Goal: Task Accomplishment & Management: Manage account settings

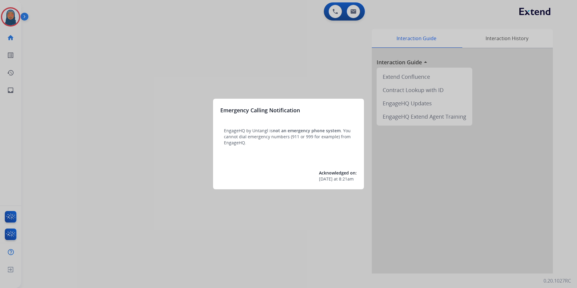
click at [153, 93] on div at bounding box center [288, 144] width 577 height 288
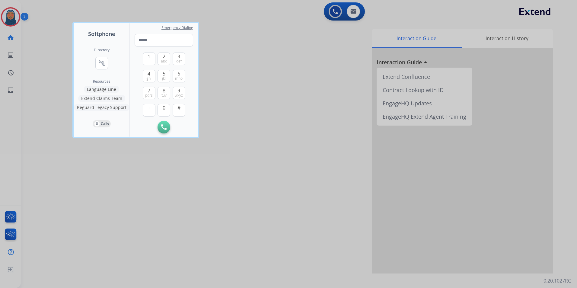
click at [40, 51] on div at bounding box center [288, 144] width 577 height 288
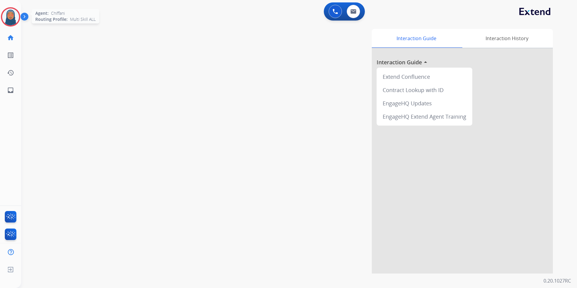
click at [12, 22] on img at bounding box center [10, 16] width 17 height 17
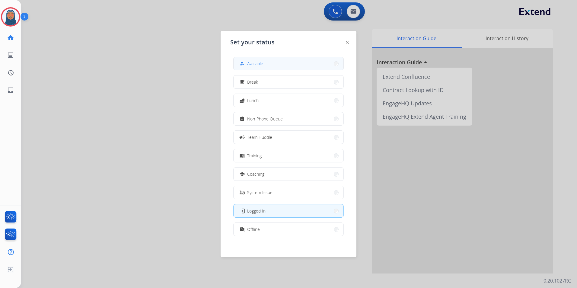
click at [279, 67] on button "how_to_reg Available" at bounding box center [288, 63] width 110 height 13
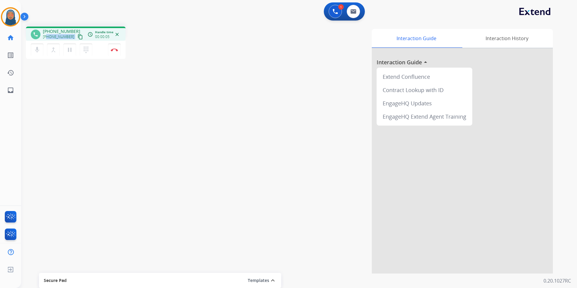
drag, startPoint x: 69, startPoint y: 35, endPoint x: 46, endPoint y: 40, distance: 23.5
click at [46, 40] on div "[PHONE_NUMBER] content_copy" at bounding box center [63, 36] width 41 height 7
copy div "8568299279 content_copy access_time Call metrics Queue 00:10 Hold 00:00 Talk 00…"
click at [112, 50] on img at bounding box center [114, 49] width 7 height 3
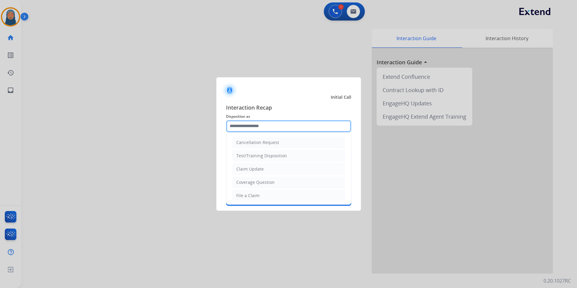
drag, startPoint x: 284, startPoint y: 126, endPoint x: 283, endPoint y: 135, distance: 8.8
click at [284, 127] on input "text" at bounding box center [288, 126] width 125 height 12
click at [245, 182] on div "Other" at bounding box center [242, 181] width 12 height 6
type input "*****"
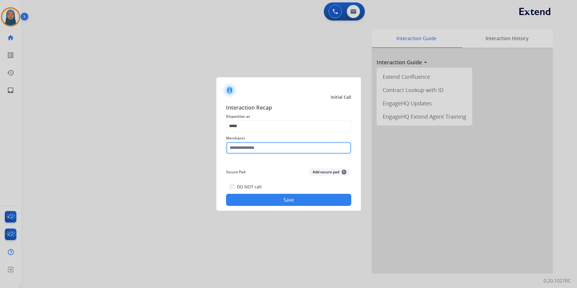
click at [255, 151] on input "text" at bounding box center [288, 148] width 125 height 12
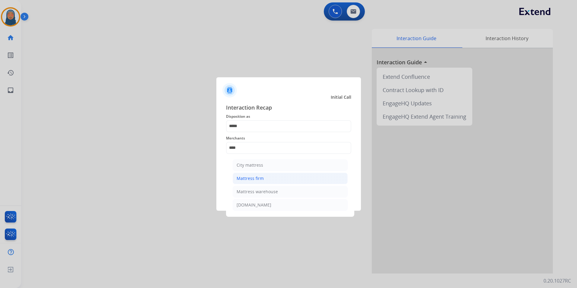
click at [255, 176] on div "Mattress firm" at bounding box center [249, 178] width 27 height 6
type input "**********"
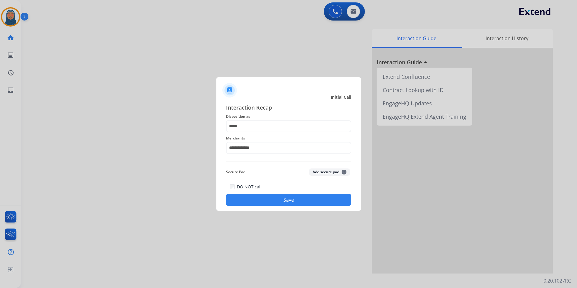
click at [269, 197] on button "Save" at bounding box center [288, 200] width 125 height 12
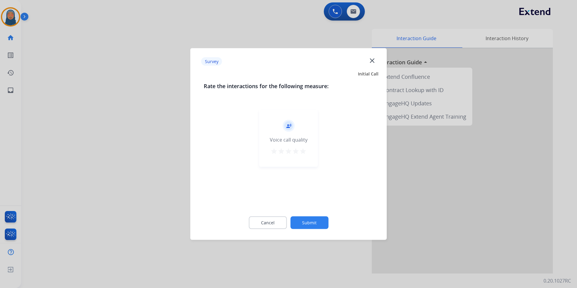
click at [304, 224] on button "Submit" at bounding box center [309, 222] width 38 height 13
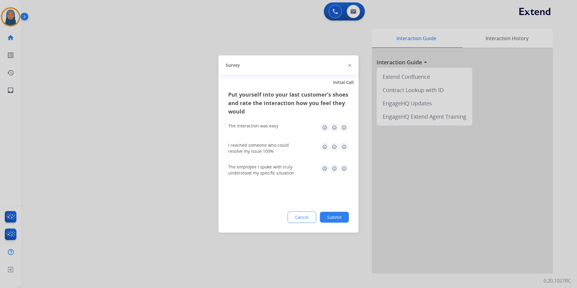
click at [337, 217] on button "Submit" at bounding box center [334, 217] width 29 height 11
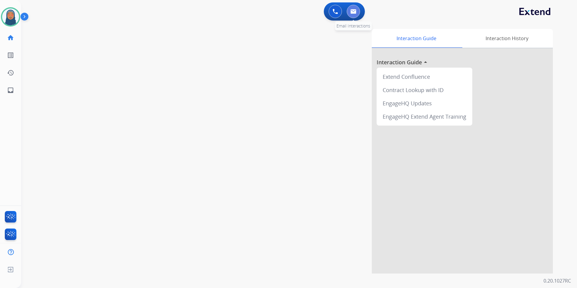
click at [356, 16] on button at bounding box center [352, 11] width 13 height 13
select select "**********"
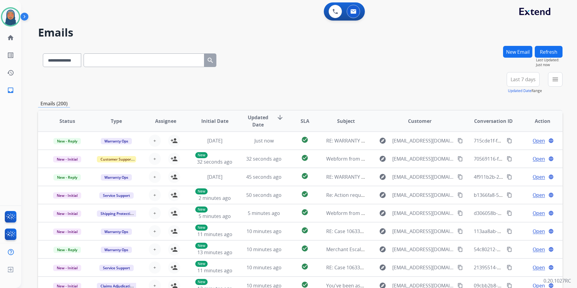
click at [511, 53] on button "New Email" at bounding box center [517, 52] width 29 height 12
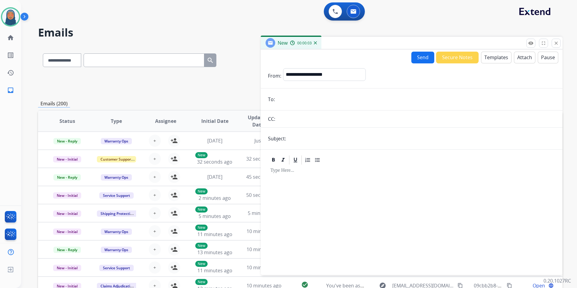
paste input "**********"
type input "**********"
click at [318, 75] on select "**********" at bounding box center [324, 74] width 82 height 12
select select "**********"
click at [283, 68] on select "**********" at bounding box center [324, 74] width 82 height 12
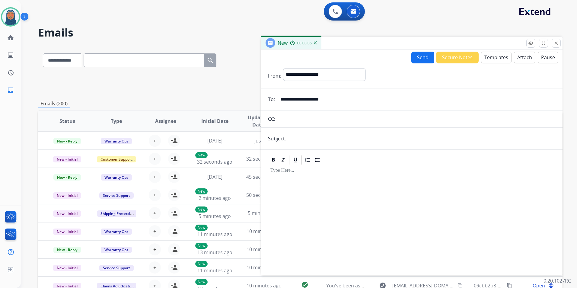
click at [491, 58] on button "Templates" at bounding box center [496, 58] width 30 height 12
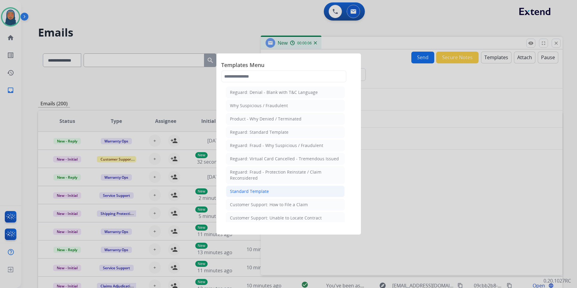
click at [267, 193] on li "Standard Template" at bounding box center [285, 190] width 119 height 11
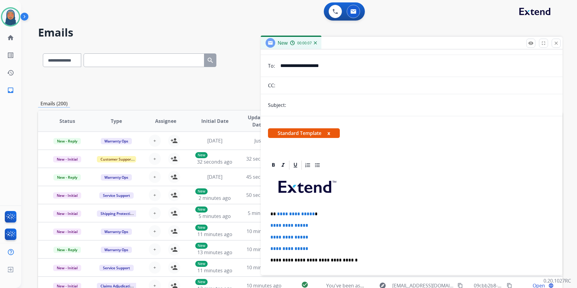
scroll to position [121, 0]
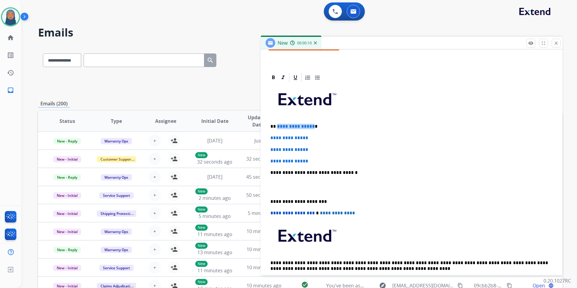
drag, startPoint x: 311, startPoint y: 126, endPoint x: 276, endPoint y: 128, distance: 34.4
click at [277, 128] on span "**********" at bounding box center [296, 126] width 38 height 5
paste div
drag, startPoint x: 299, startPoint y: 138, endPoint x: 268, endPoint y: 139, distance: 31.1
click at [268, 139] on div "**********" at bounding box center [411, 186] width 287 height 207
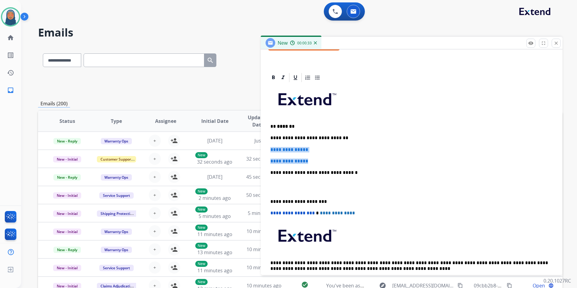
drag, startPoint x: 312, startPoint y: 159, endPoint x: 268, endPoint y: 150, distance: 44.7
click at [268, 150] on div "**********" at bounding box center [411, 186] width 287 height 207
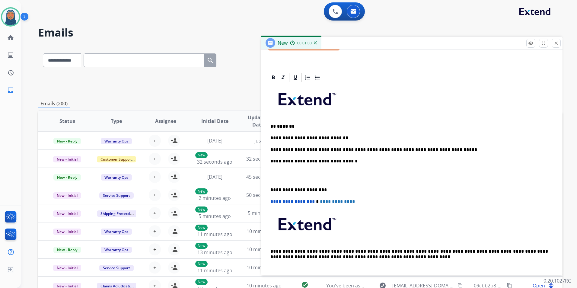
click at [269, 187] on div "**********" at bounding box center [411, 181] width 287 height 196
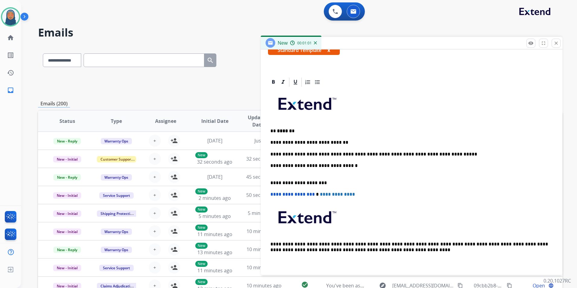
scroll to position [111, 0]
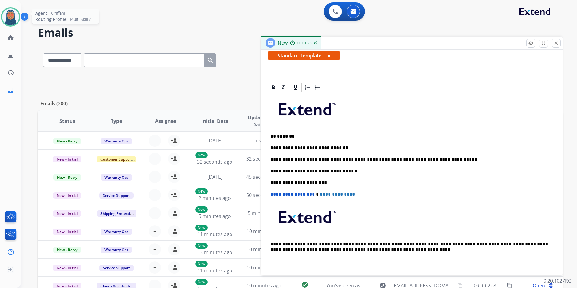
click at [9, 15] on img at bounding box center [10, 16] width 17 height 17
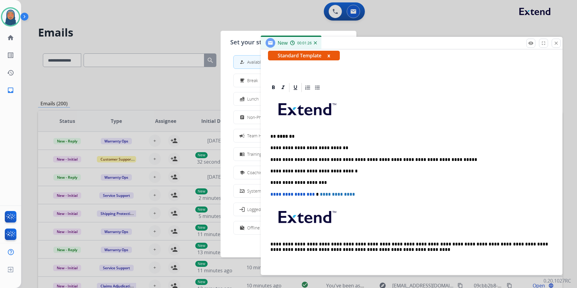
scroll to position [2, 0]
click at [242, 227] on mat-icon "work_off" at bounding box center [241, 227] width 5 height 5
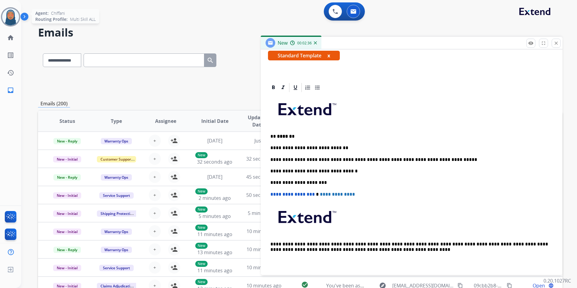
click at [8, 20] on img at bounding box center [10, 16] width 17 height 17
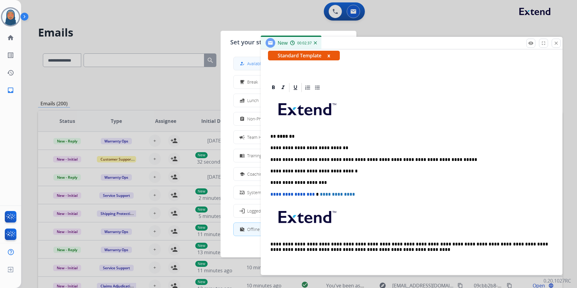
click at [248, 65] on div "how_to_reg Available" at bounding box center [250, 63] width 25 height 7
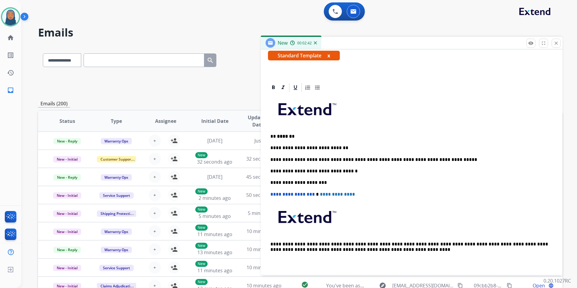
click at [303, 160] on p "**********" at bounding box center [408, 159] width 277 height 5
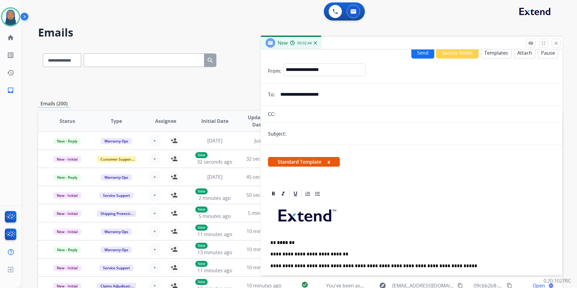
scroll to position [0, 0]
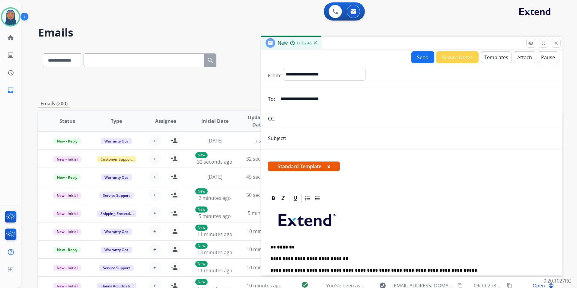
click at [299, 136] on input "text" at bounding box center [421, 138] width 267 height 12
type input "**********"
click at [420, 58] on button "Send" at bounding box center [422, 57] width 23 height 12
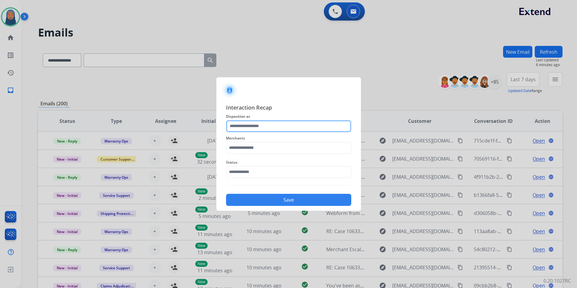
drag, startPoint x: 254, startPoint y: 122, endPoint x: 253, endPoint y: 127, distance: 5.2
click at [254, 127] on input "text" at bounding box center [288, 126] width 125 height 12
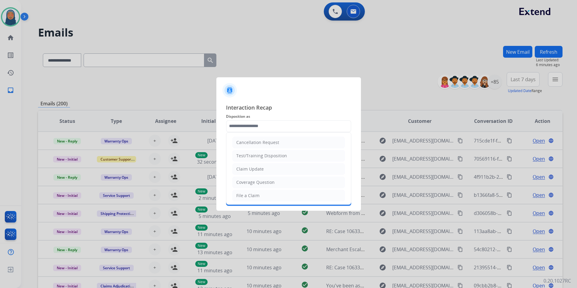
drag, startPoint x: 256, startPoint y: 172, endPoint x: 256, endPoint y: 169, distance: 3.3
click at [256, 172] on li "Claim Update" at bounding box center [288, 168] width 112 height 11
type input "**********"
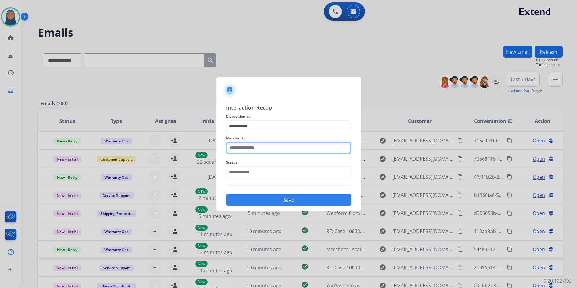
click at [266, 148] on input "text" at bounding box center [288, 148] width 125 height 12
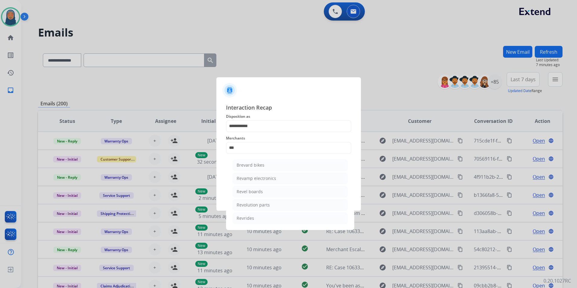
click at [255, 205] on div "Revolution parts" at bounding box center [252, 205] width 33 height 6
type input "**********"
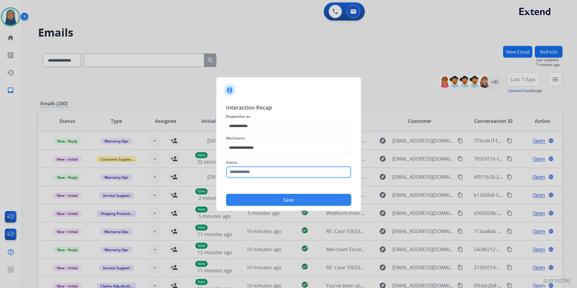
click at [260, 173] on input "text" at bounding box center [288, 172] width 125 height 12
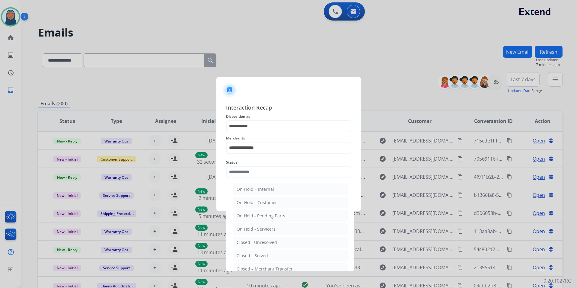
click at [252, 253] on div "Closed – Solved" at bounding box center [251, 255] width 31 height 6
type input "**********"
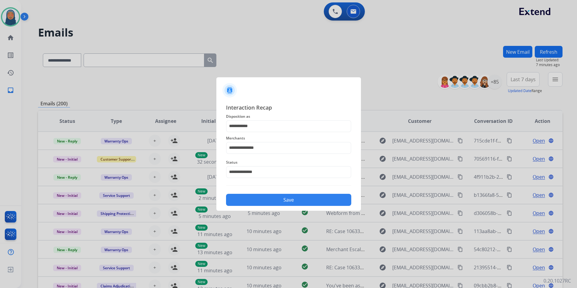
click at [266, 201] on button "Save" at bounding box center [288, 200] width 125 height 12
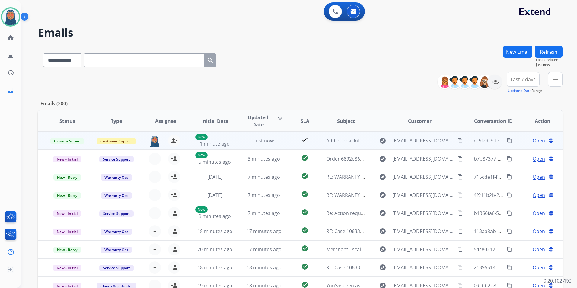
click at [506, 139] on mat-icon "content_copy" at bounding box center [508, 140] width 5 height 5
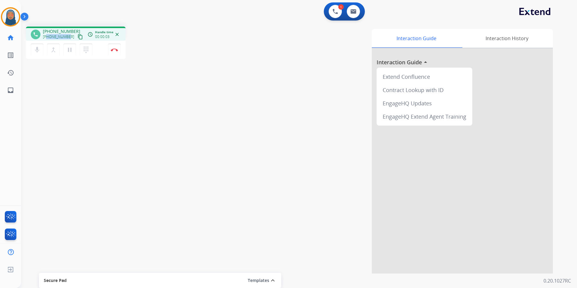
drag, startPoint x: 68, startPoint y: 38, endPoint x: 47, endPoint y: 37, distance: 20.2
click at [47, 37] on span "[PHONE_NUMBER]" at bounding box center [58, 36] width 31 height 5
copy span "2567779555"
click at [114, 51] on img at bounding box center [114, 49] width 7 height 3
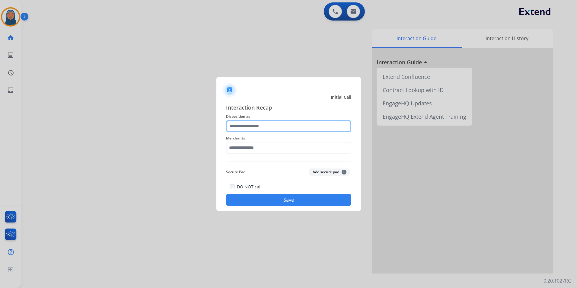
click at [264, 125] on input "text" at bounding box center [288, 126] width 125 height 12
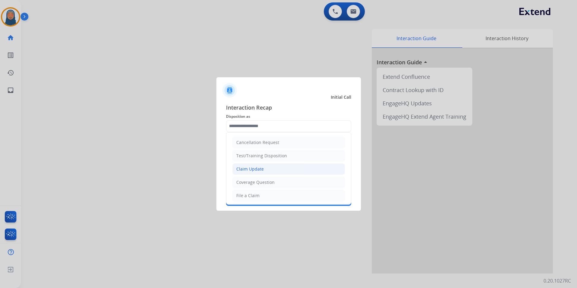
drag, startPoint x: 251, startPoint y: 171, endPoint x: 251, endPoint y: 153, distance: 17.2
click at [251, 169] on div "Claim Update" at bounding box center [249, 169] width 27 height 6
type input "**********"
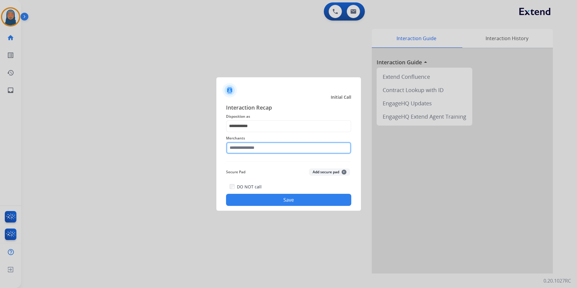
click at [251, 147] on input "text" at bounding box center [288, 148] width 125 height 12
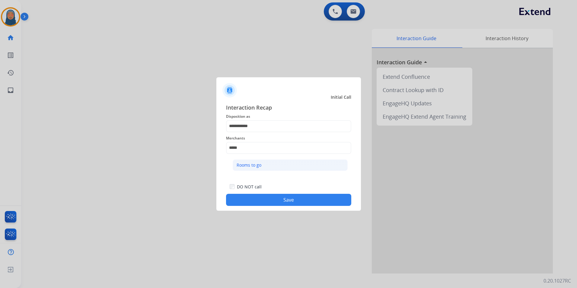
click at [242, 166] on div "Rooms to go" at bounding box center [248, 165] width 25 height 6
type input "**********"
click at [267, 204] on button "Save" at bounding box center [288, 200] width 125 height 12
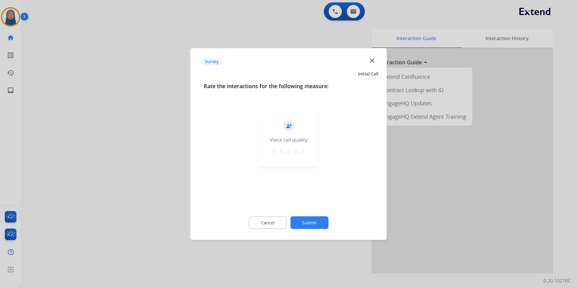
click at [303, 219] on button "Submit" at bounding box center [309, 222] width 38 height 13
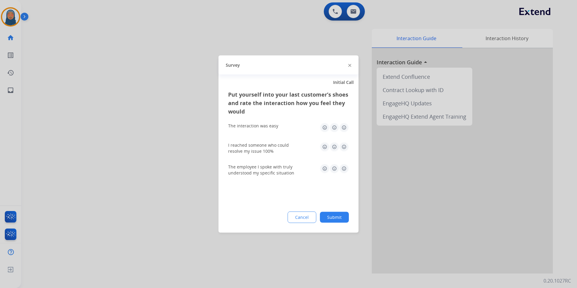
click at [334, 220] on button "Submit" at bounding box center [334, 217] width 29 height 11
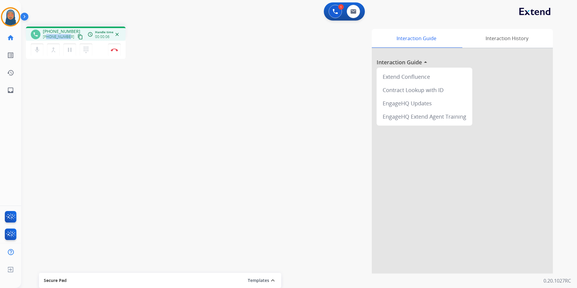
drag, startPoint x: 68, startPoint y: 37, endPoint x: 48, endPoint y: 39, distance: 20.6
click at [48, 39] on div "[PHONE_NUMBER] content_copy" at bounding box center [63, 36] width 41 height 7
copy span "6236988094"
click at [115, 51] on img at bounding box center [114, 49] width 7 height 3
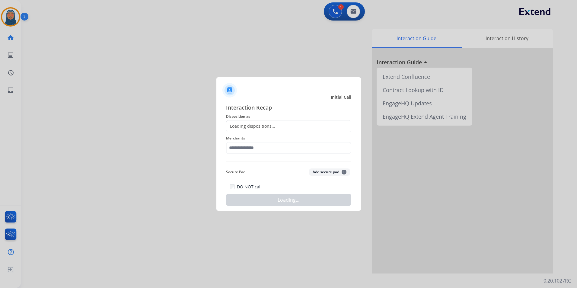
click at [270, 127] on div "Loading dispositions..." at bounding box center [288, 126] width 125 height 12
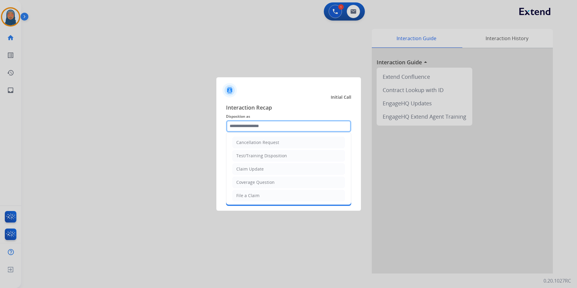
click at [257, 125] on input "text" at bounding box center [288, 126] width 125 height 12
click at [253, 192] on li "File a Claim" at bounding box center [288, 195] width 112 height 11
type input "**********"
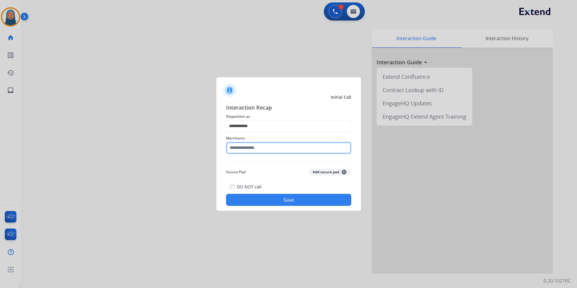
click at [248, 148] on input "text" at bounding box center [288, 148] width 125 height 12
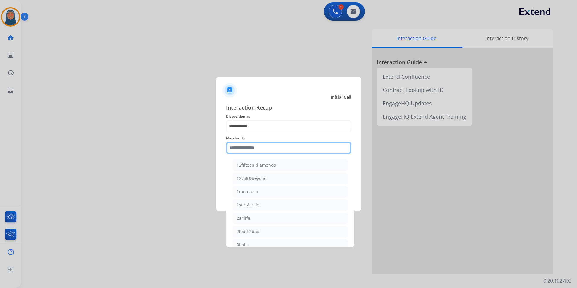
type input "*"
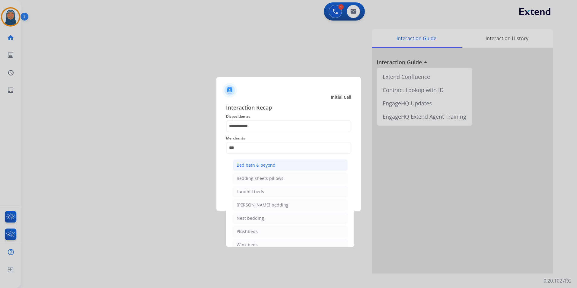
click at [249, 165] on div "Bed bath & beyond" at bounding box center [255, 165] width 39 height 6
type input "**********"
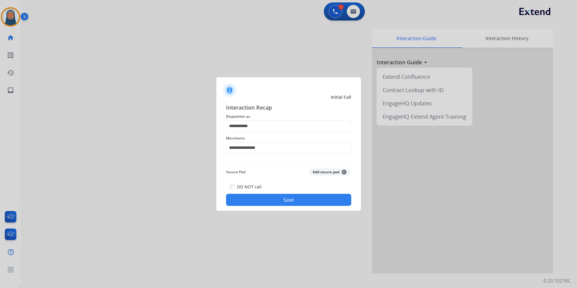
click at [255, 197] on button "Save" at bounding box center [288, 200] width 125 height 12
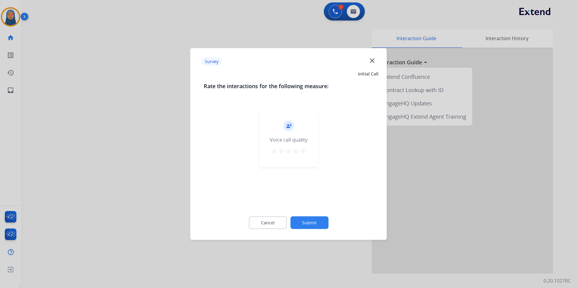
click at [296, 219] on button "Submit" at bounding box center [309, 222] width 38 height 13
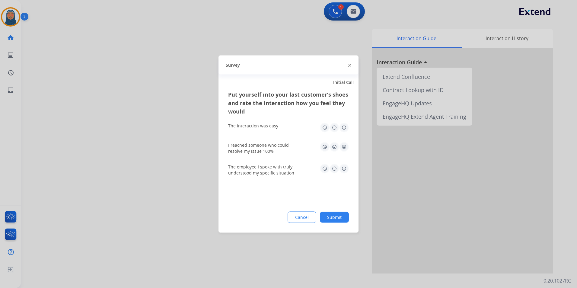
click at [333, 218] on button "Submit" at bounding box center [334, 217] width 29 height 11
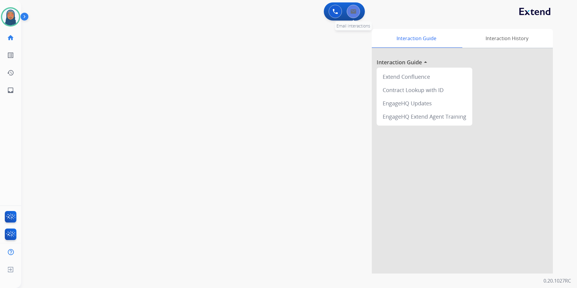
click at [355, 15] on button at bounding box center [352, 11] width 13 height 13
select select "**********"
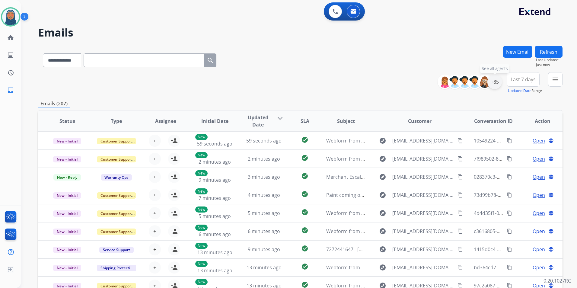
click at [494, 83] on div "+85" at bounding box center [494, 81] width 14 height 14
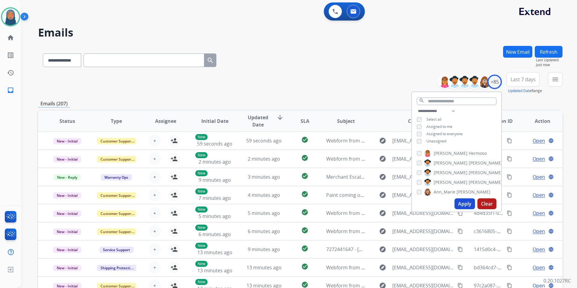
click at [415, 144] on div "**********" at bounding box center [456, 126] width 89 height 39
click at [421, 140] on div "Unassigned" at bounding box center [431, 141] width 30 height 5
click at [462, 202] on button "Apply" at bounding box center [464, 203] width 21 height 11
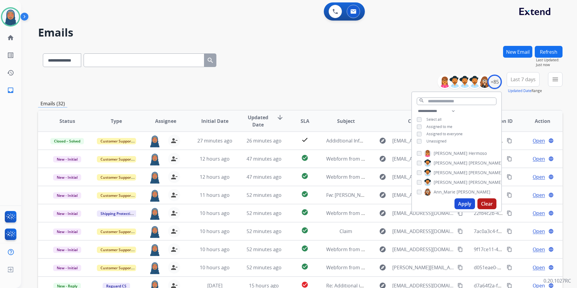
click at [275, 82] on div "**********" at bounding box center [300, 83] width 524 height 22
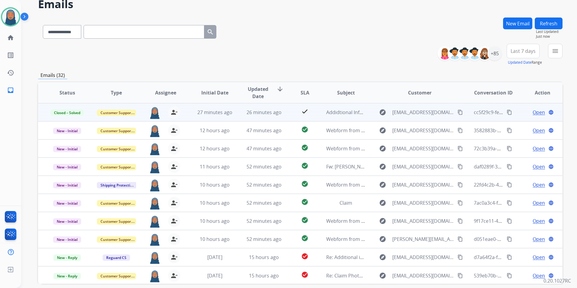
scroll to position [55, 0]
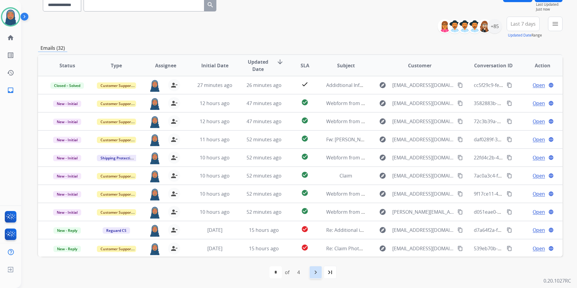
click at [317, 273] on mat-icon "navigate_next" at bounding box center [315, 271] width 7 height 7
select select "*"
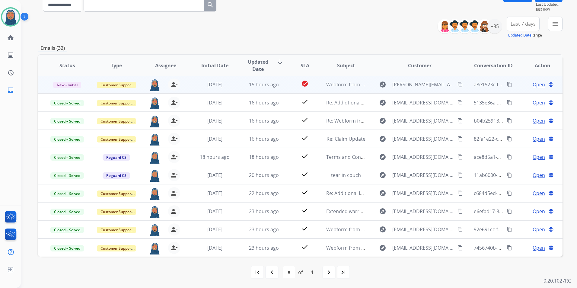
click at [532, 84] on span "Open" at bounding box center [538, 84] width 12 height 7
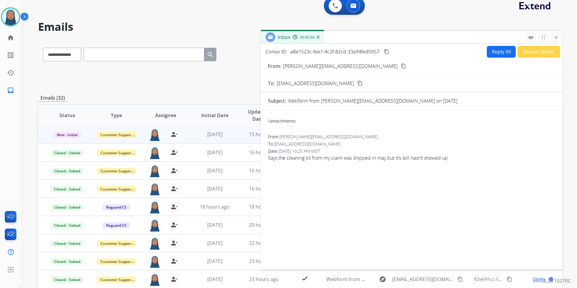
scroll to position [0, 0]
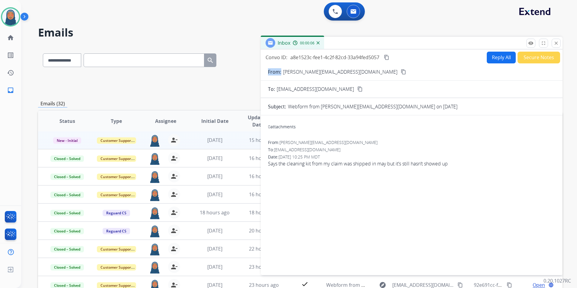
drag, startPoint x: 335, startPoint y: 72, endPoint x: 281, endPoint y: 72, distance: 54.0
click at [281, 72] on div "From: [PERSON_NAME][EMAIL_ADDRESS][DOMAIN_NAME] content_copy" at bounding box center [412, 71] width 302 height 7
copy p "From:"
click at [498, 62] on button "Reply All" at bounding box center [500, 58] width 29 height 12
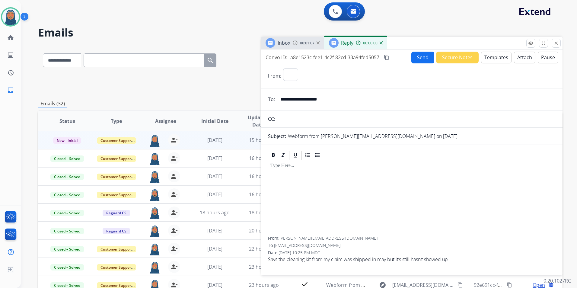
select select "**********"
click at [486, 54] on button "Templates" at bounding box center [496, 58] width 30 height 12
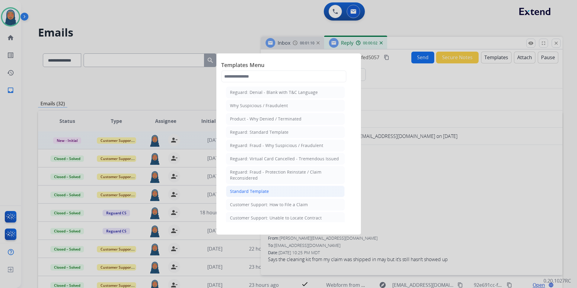
click at [265, 193] on div "Standard Template" at bounding box center [249, 191] width 39 height 6
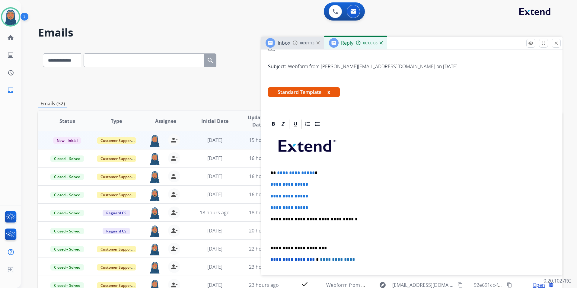
scroll to position [90, 0]
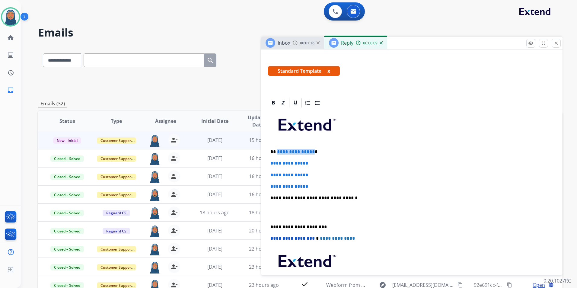
drag, startPoint x: 310, startPoint y: 152, endPoint x: 276, endPoint y: 154, distance: 34.1
click at [276, 154] on p "**********" at bounding box center [408, 151] width 277 height 5
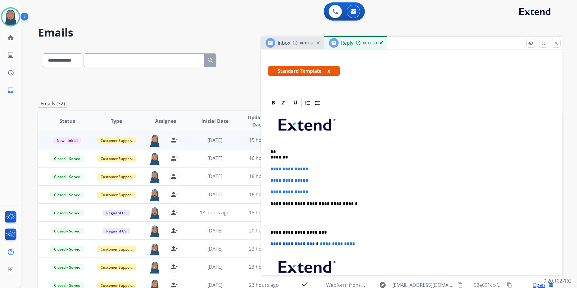
click at [270, 156] on div "**********" at bounding box center [411, 214] width 287 height 213
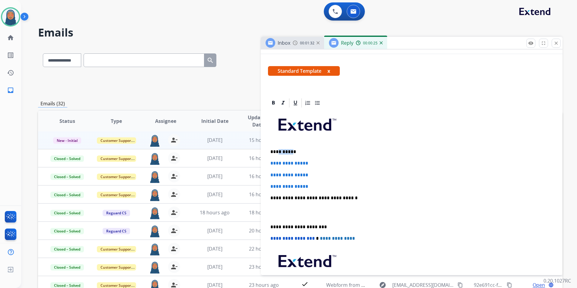
drag, startPoint x: 296, startPoint y: 151, endPoint x: 276, endPoint y: 151, distance: 20.5
click at [276, 151] on p "**********" at bounding box center [408, 151] width 277 height 5
drag, startPoint x: 314, startPoint y: 163, endPoint x: 268, endPoint y: 162, distance: 46.2
click at [268, 162] on div "**********" at bounding box center [411, 211] width 287 height 207
drag, startPoint x: 284, startPoint y: 186, endPoint x: 268, endPoint y: 176, distance: 19.3
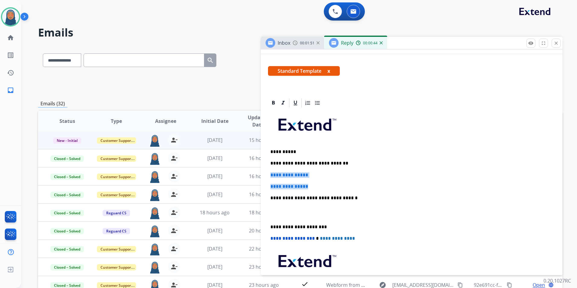
click at [268, 176] on div "**********" at bounding box center [411, 211] width 287 height 207
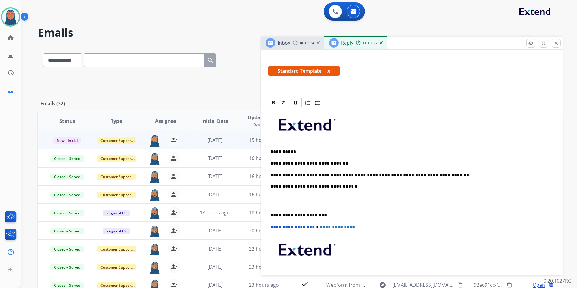
click at [268, 213] on div "**********" at bounding box center [411, 206] width 287 height 196
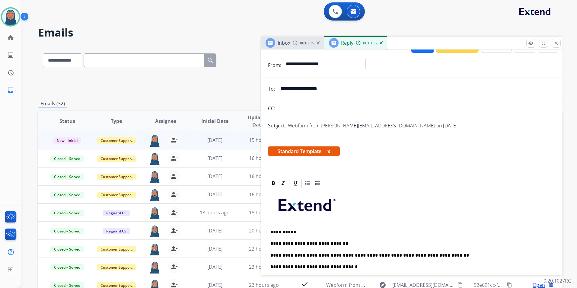
scroll to position [0, 0]
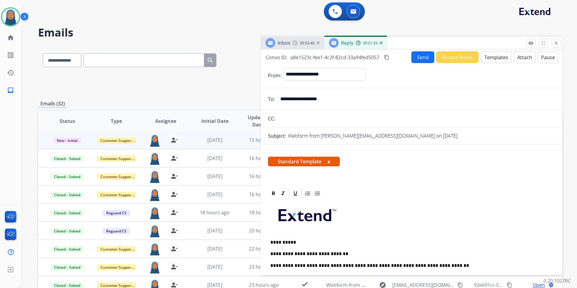
click at [413, 60] on button "Send" at bounding box center [422, 57] width 23 height 12
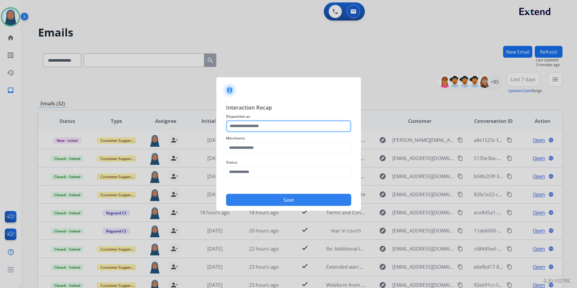
click at [251, 125] on input "text" at bounding box center [288, 126] width 125 height 12
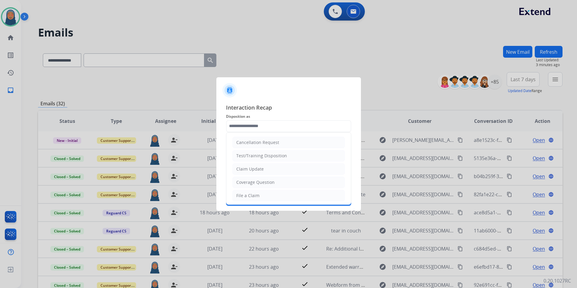
click at [256, 169] on div "Claim Update" at bounding box center [249, 169] width 27 height 6
type input "**********"
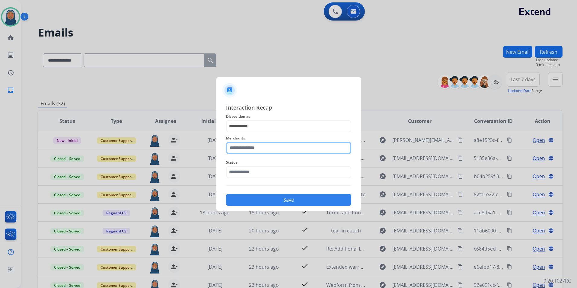
click at [253, 147] on input "text" at bounding box center [288, 148] width 125 height 12
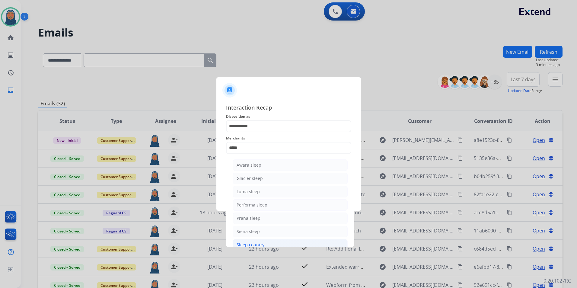
click at [253, 244] on div "Sleep country" at bounding box center [250, 245] width 28 height 6
type input "**********"
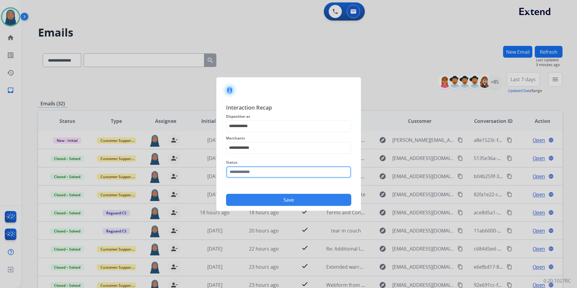
click at [262, 172] on input "text" at bounding box center [288, 172] width 125 height 12
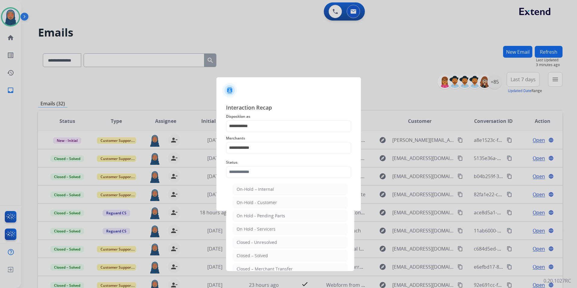
click at [250, 252] on li "Closed – Solved" at bounding box center [289, 255] width 115 height 11
type input "**********"
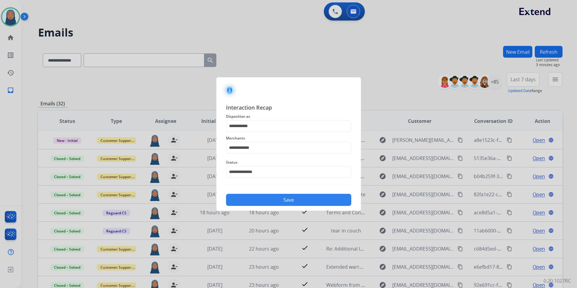
click at [266, 198] on button "Save" at bounding box center [288, 200] width 125 height 12
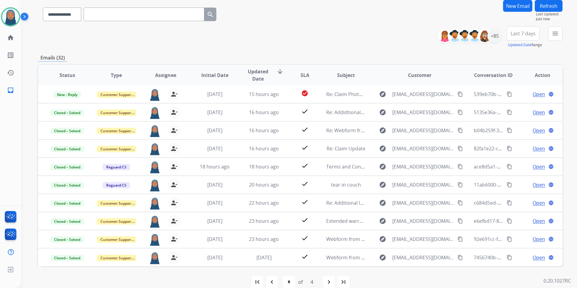
scroll to position [55, 0]
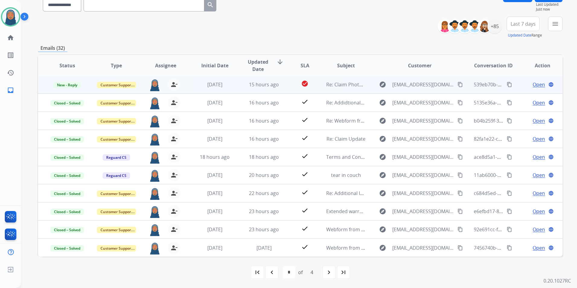
click at [532, 84] on span "Open" at bounding box center [538, 84] width 12 height 7
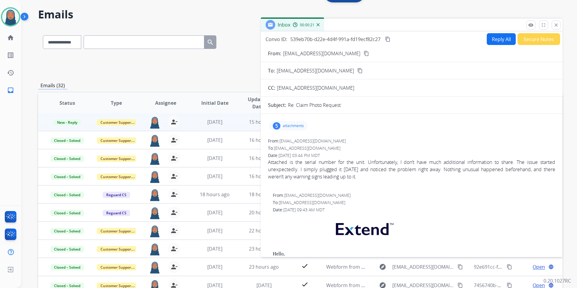
scroll to position [0, 0]
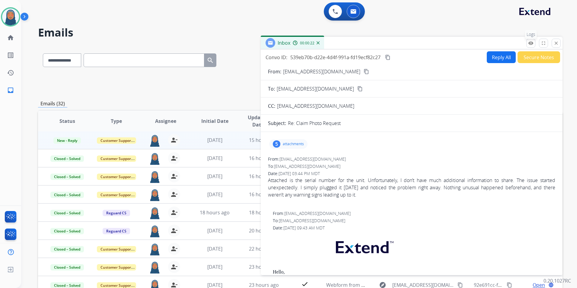
click at [530, 42] on mat-icon "remove_red_eye" at bounding box center [530, 42] width 5 height 5
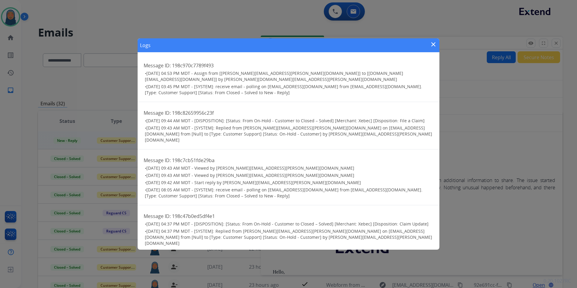
click at [432, 45] on mat-icon "close" at bounding box center [432, 44] width 7 height 7
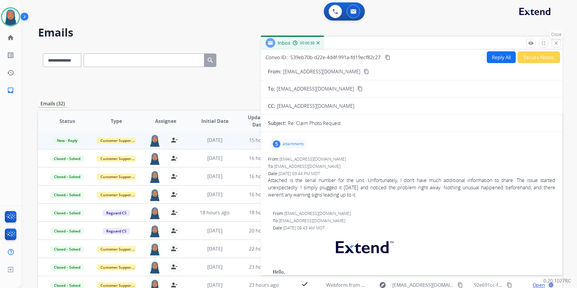
click at [557, 45] on mat-icon "close" at bounding box center [555, 42] width 5 height 5
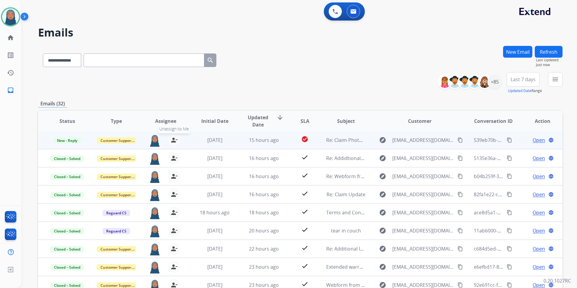
click at [173, 139] on mat-icon "person_remove" at bounding box center [173, 139] width 7 height 7
click at [156, 141] on button "+ Select agent" at bounding box center [155, 140] width 12 height 12
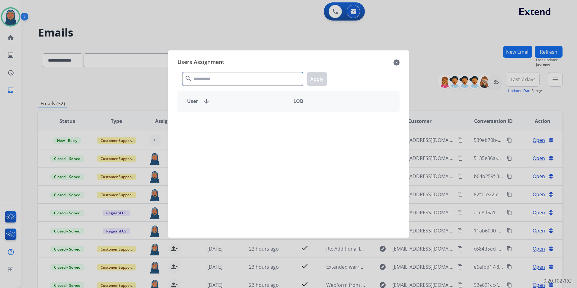
click at [203, 79] on input "text" at bounding box center [242, 79] width 121 height 14
type input "****"
click at [395, 62] on mat-icon "close" at bounding box center [396, 62] width 6 height 7
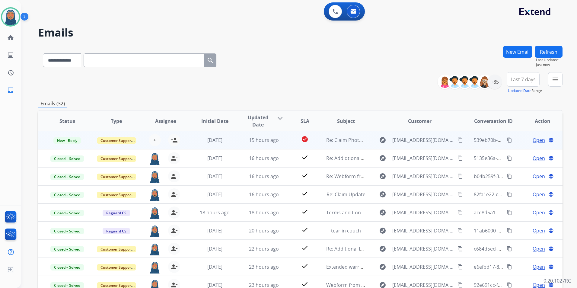
click at [535, 143] on span "Open" at bounding box center [538, 139] width 12 height 7
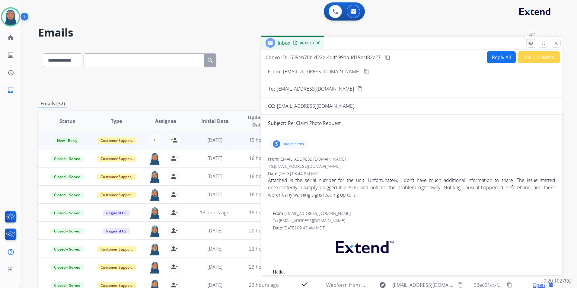
click at [533, 46] on button "remove_red_eye Logs" at bounding box center [530, 43] width 9 height 9
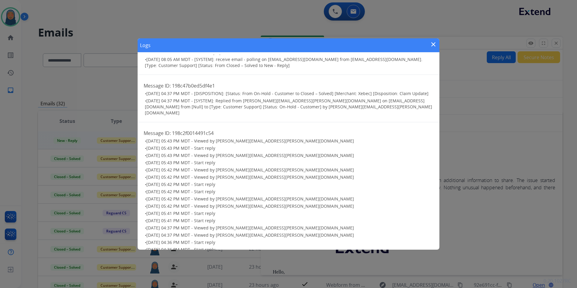
scroll to position [181, 0]
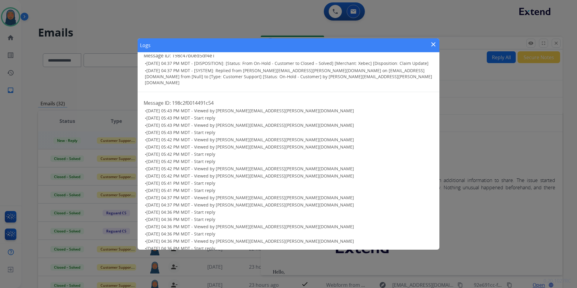
click at [437, 46] on div "Logs close" at bounding box center [289, 45] width 302 height 14
click at [435, 46] on mat-icon "close" at bounding box center [432, 44] width 7 height 7
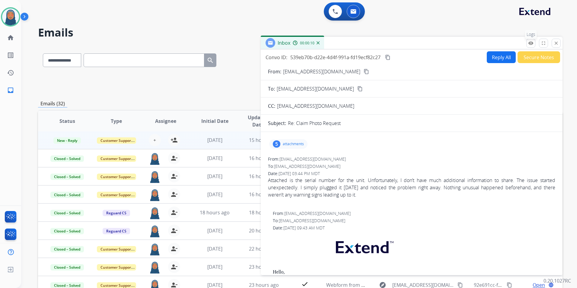
click at [529, 44] on mat-icon "remove_red_eye" at bounding box center [530, 42] width 5 height 5
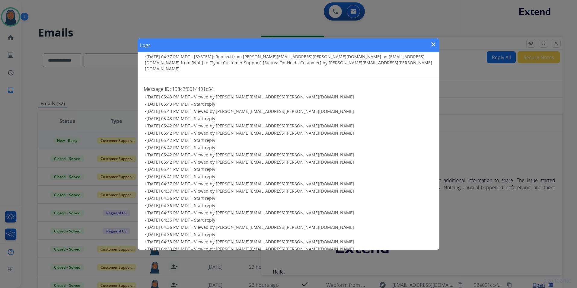
scroll to position [185, 0]
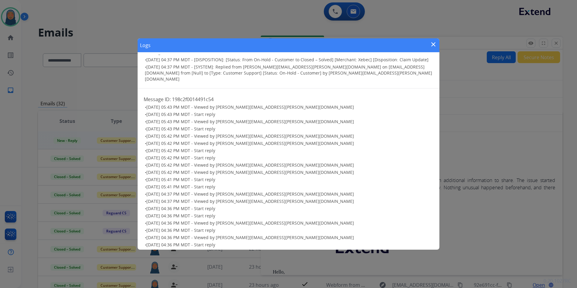
click at [432, 44] on mat-icon "close" at bounding box center [432, 44] width 7 height 7
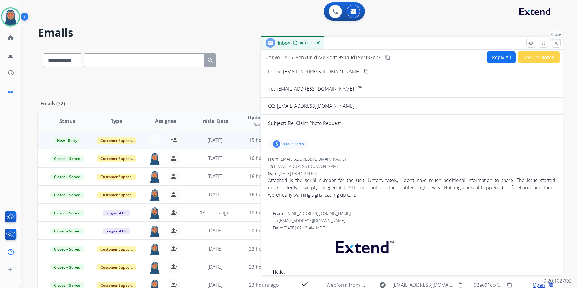
click at [554, 39] on button "close Close" at bounding box center [555, 43] width 9 height 9
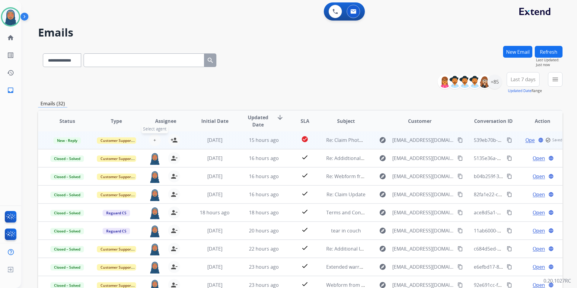
click at [155, 140] on button "+ Select agent" at bounding box center [155, 140] width 12 height 12
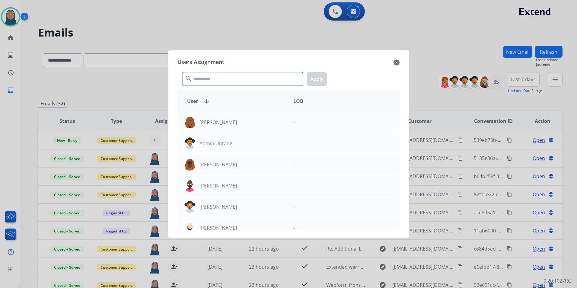
click at [210, 78] on input "text" at bounding box center [242, 79] width 121 height 14
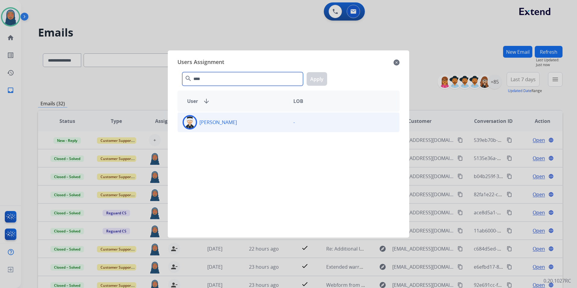
type input "****"
click at [212, 126] on div "[PERSON_NAME]" at bounding box center [233, 122] width 111 height 14
click at [247, 119] on div "[PERSON_NAME]" at bounding box center [233, 122] width 111 height 14
click at [315, 78] on button "Apply" at bounding box center [316, 79] width 21 height 14
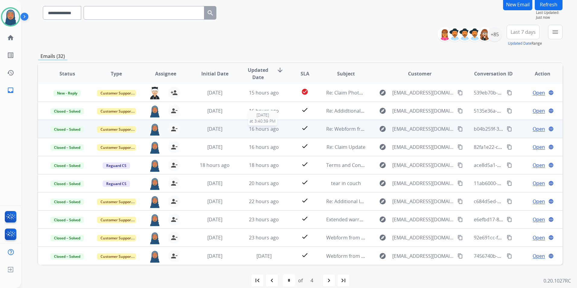
scroll to position [55, 0]
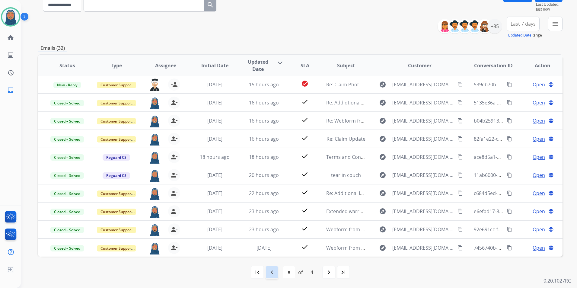
click at [270, 270] on mat-icon "navigate_before" at bounding box center [271, 271] width 7 height 7
select select "*"
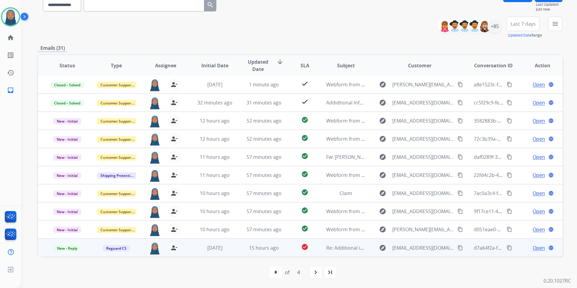
click at [533, 246] on span "Open" at bounding box center [538, 247] width 12 height 7
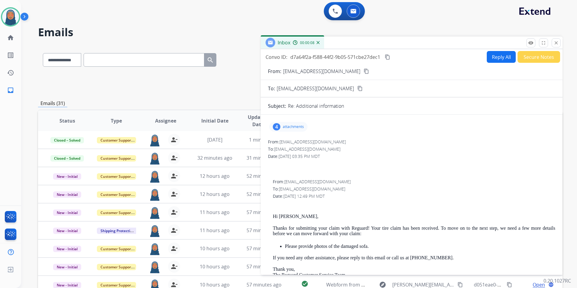
scroll to position [0, 0]
click at [298, 124] on div "4 attachments" at bounding box center [288, 127] width 38 height 10
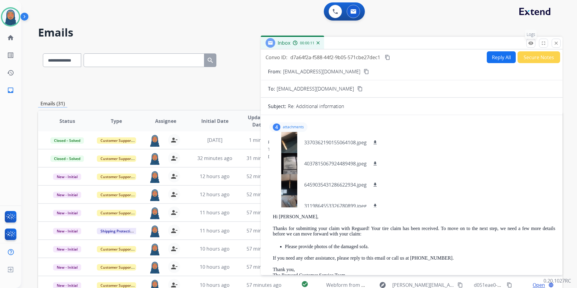
click at [528, 44] on mat-icon "remove_red_eye" at bounding box center [530, 42] width 5 height 5
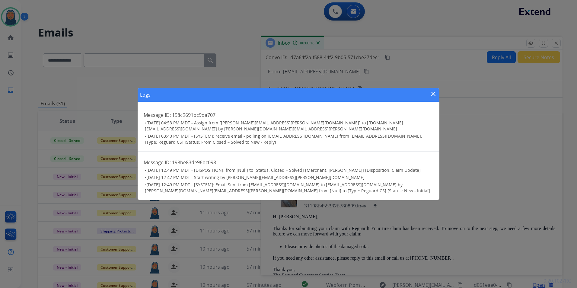
click at [433, 97] on mat-icon "close" at bounding box center [432, 93] width 7 height 7
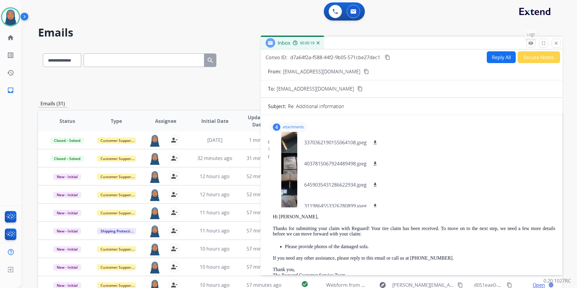
click at [532, 43] on mat-icon "remove_red_eye" at bounding box center [530, 42] width 5 height 5
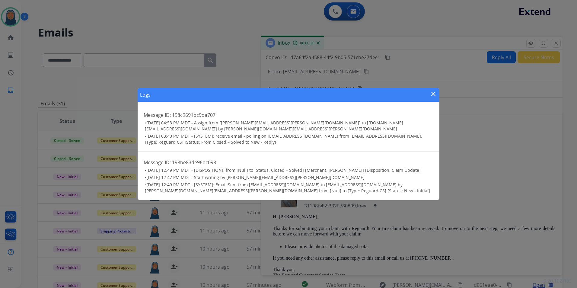
click at [432, 96] on mat-icon "close" at bounding box center [432, 93] width 7 height 7
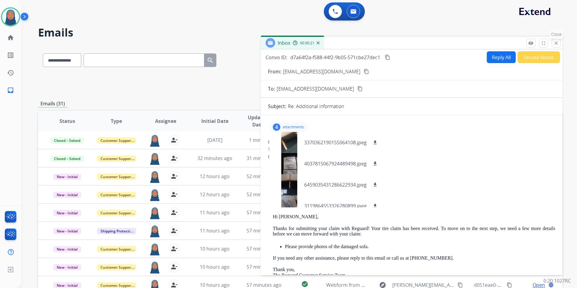
click at [558, 44] on button "close Close" at bounding box center [555, 43] width 9 height 9
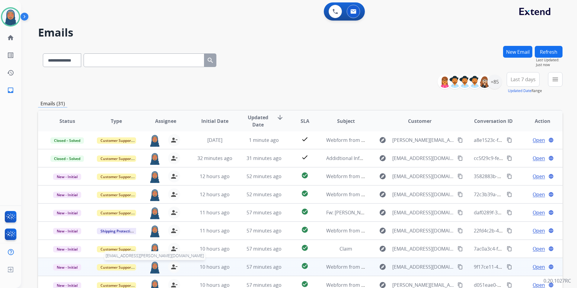
scroll to position [55, 0]
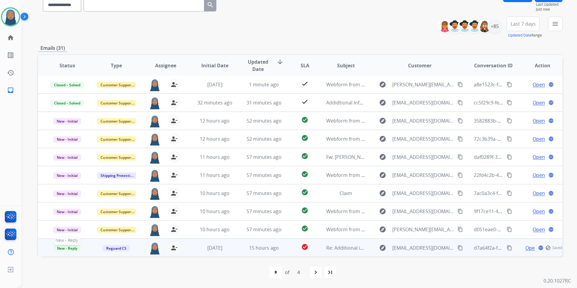
click at [68, 246] on span "New - Reply" at bounding box center [66, 248] width 27 height 6
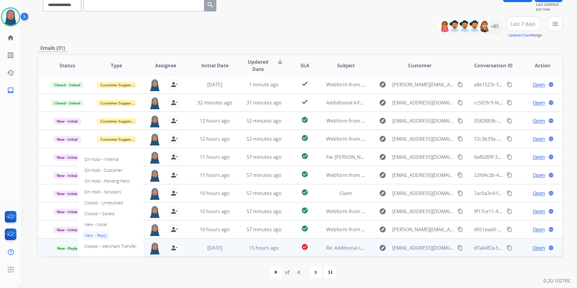
click at [147, 270] on div "first_page navigate_before * * * * of 4 navigate_next last_page" at bounding box center [300, 272] width 524 height 12
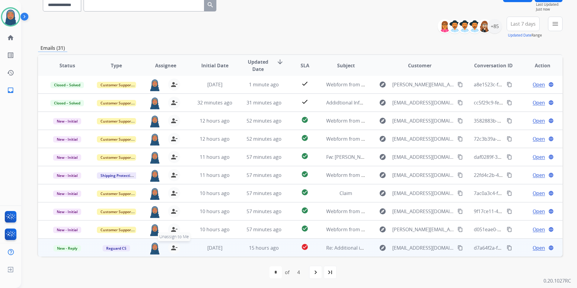
click at [170, 248] on mat-icon "person_remove" at bounding box center [173, 247] width 7 height 7
click at [155, 248] on span "+" at bounding box center [154, 247] width 3 height 7
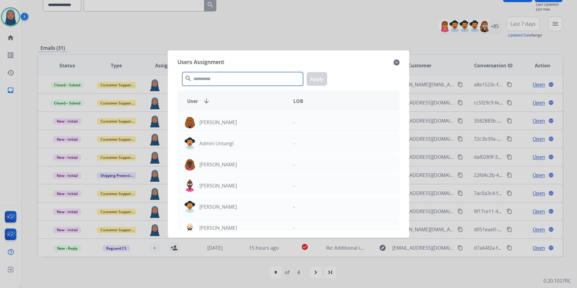
click at [260, 80] on input "text" at bounding box center [242, 79] width 121 height 14
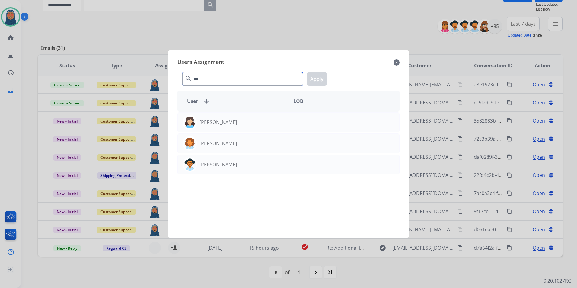
type input "***"
click at [221, 266] on div at bounding box center [288, 144] width 577 height 288
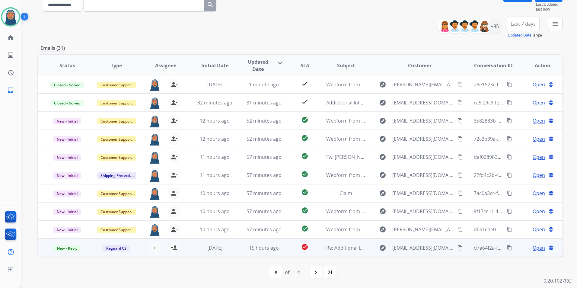
click at [526, 245] on div "Open language" at bounding box center [542, 247] width 39 height 7
click at [533, 247] on span "Open" at bounding box center [538, 247] width 12 height 7
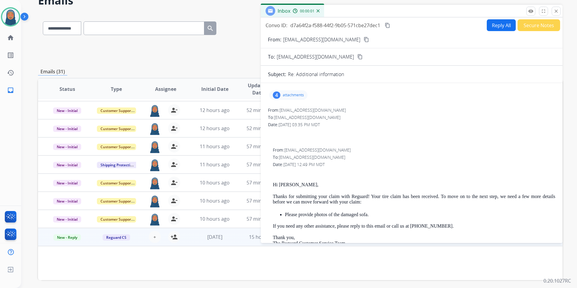
scroll to position [0, 0]
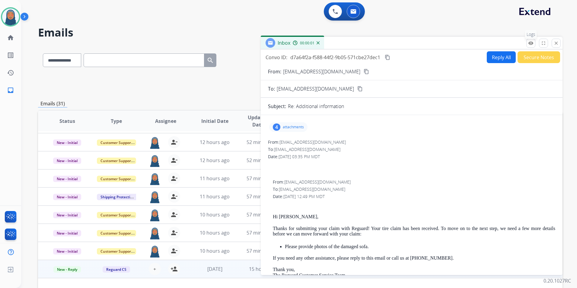
click at [530, 45] on mat-icon "remove_red_eye" at bounding box center [530, 42] width 5 height 5
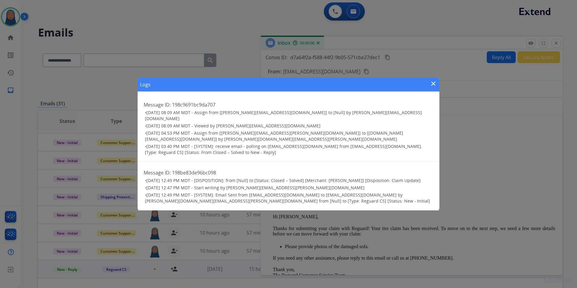
click at [433, 87] on mat-icon "close" at bounding box center [432, 83] width 7 height 7
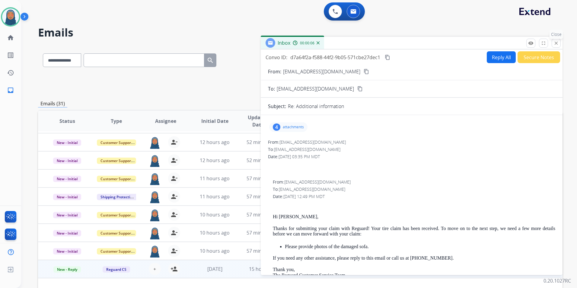
click at [552, 45] on button "close Close" at bounding box center [555, 43] width 9 height 9
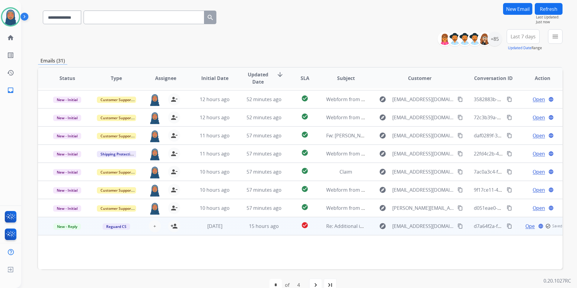
scroll to position [55, 0]
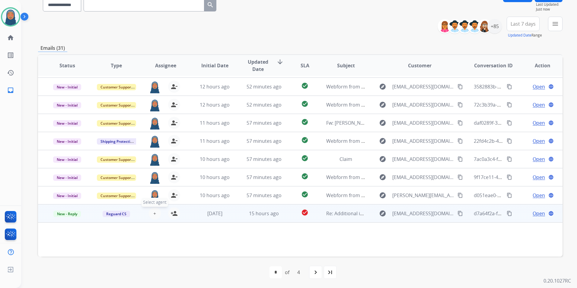
click at [153, 214] on span "+" at bounding box center [154, 213] width 3 height 7
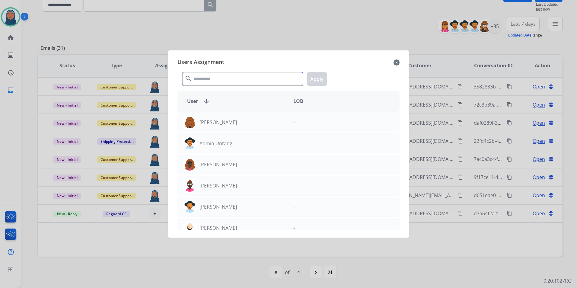
click at [216, 81] on input "text" at bounding box center [242, 79] width 121 height 14
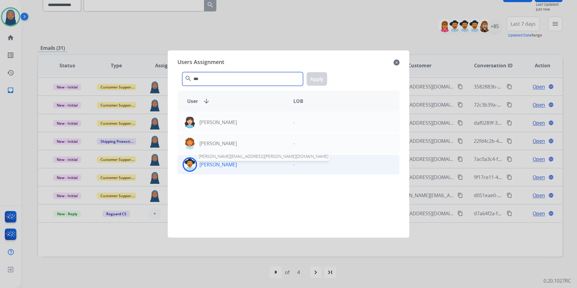
type input "***"
click at [220, 164] on p "[PERSON_NAME]" at bounding box center [217, 164] width 37 height 7
click at [396, 63] on mat-icon "close" at bounding box center [396, 62] width 6 height 7
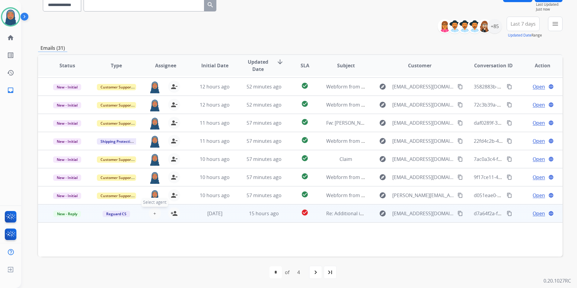
click at [154, 213] on span "+" at bounding box center [154, 213] width 3 height 7
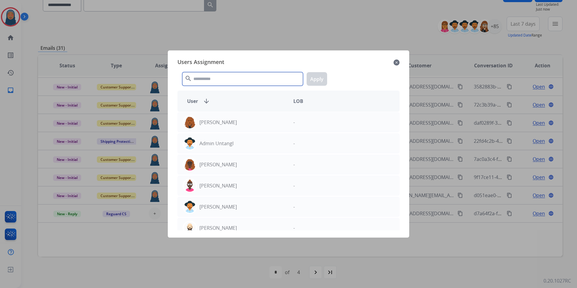
click at [203, 80] on input "text" at bounding box center [242, 79] width 121 height 14
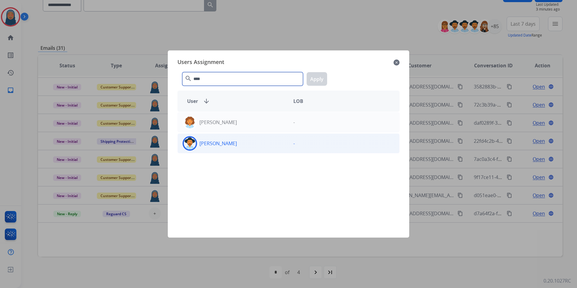
type input "****"
click at [196, 141] on div at bounding box center [189, 143] width 14 height 14
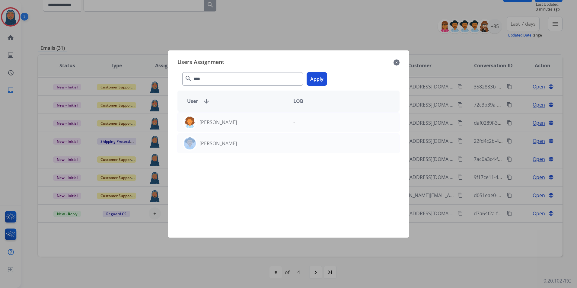
click at [317, 77] on button "Apply" at bounding box center [316, 79] width 21 height 14
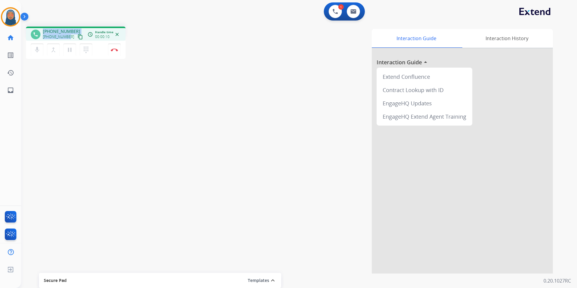
drag, startPoint x: 67, startPoint y: 38, endPoint x: 39, endPoint y: 35, distance: 28.8
click at [39, 35] on div "phone [PHONE_NUMBER] [PHONE_NUMBER] content_copy" at bounding box center [57, 34] width 53 height 12
drag, startPoint x: 39, startPoint y: 35, endPoint x: 62, endPoint y: 41, distance: 24.4
click at [69, 76] on div "phone [PHONE_NUMBER] [PHONE_NUMBER] content_copy access_time Call metrics Queue…" at bounding box center [291, 147] width 541 height 251
drag, startPoint x: 68, startPoint y: 37, endPoint x: 47, endPoint y: 38, distance: 20.8
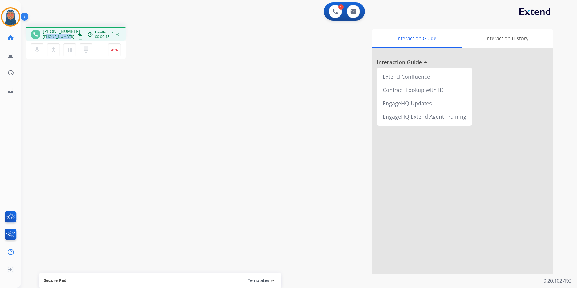
click at [47, 38] on div "[PHONE_NUMBER] content_copy" at bounding box center [63, 36] width 41 height 7
copy span "7378024471"
click at [115, 52] on button "Disconnect" at bounding box center [114, 49] width 13 height 13
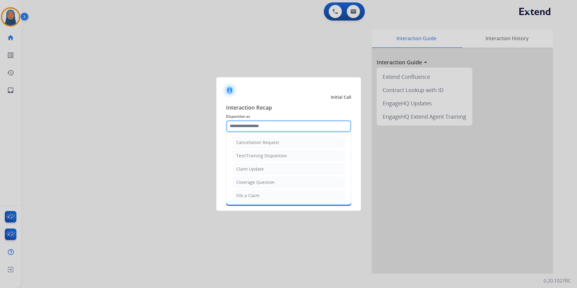
click at [241, 122] on input "text" at bounding box center [288, 126] width 125 height 12
click at [263, 144] on div "Cancellation Request" at bounding box center [257, 142] width 43 height 6
type input "**********"
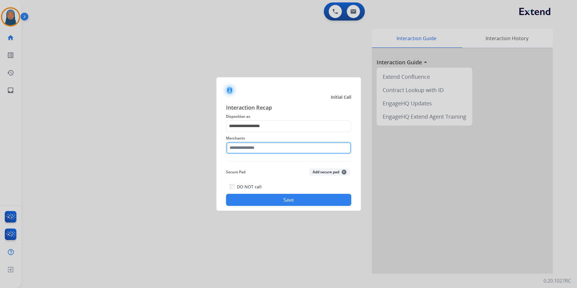
click at [255, 152] on input "text" at bounding box center [288, 148] width 125 height 12
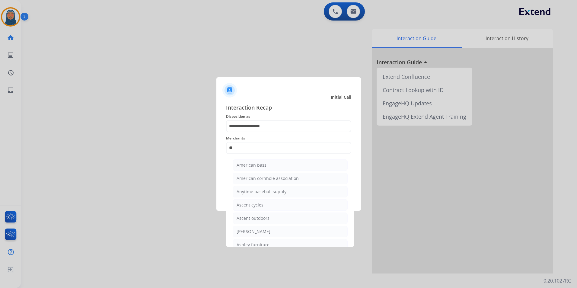
click at [270, 241] on li "Ashley furniture" at bounding box center [289, 244] width 115 height 11
type input "**********"
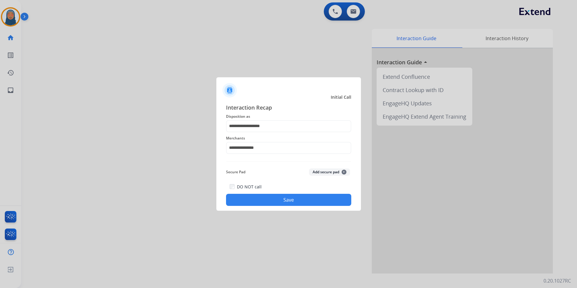
click at [278, 199] on button "Save" at bounding box center [288, 200] width 125 height 12
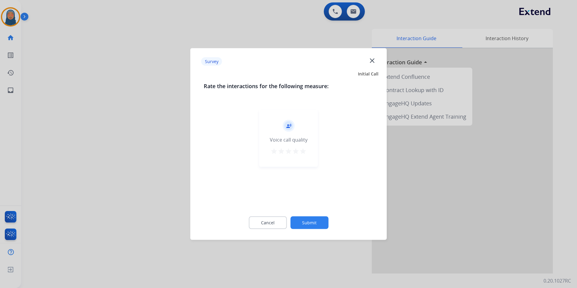
click at [305, 222] on button "Submit" at bounding box center [309, 222] width 38 height 13
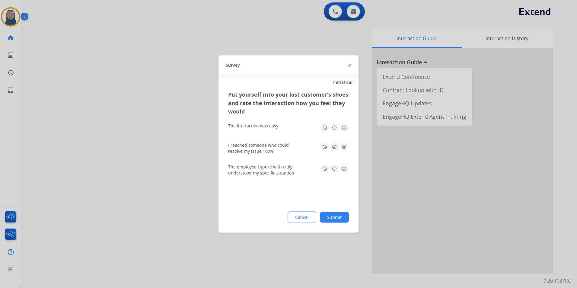
click at [335, 217] on button "Submit" at bounding box center [334, 217] width 29 height 11
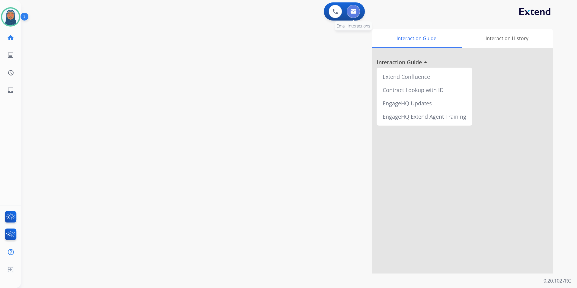
click at [351, 12] on img at bounding box center [353, 11] width 6 height 5
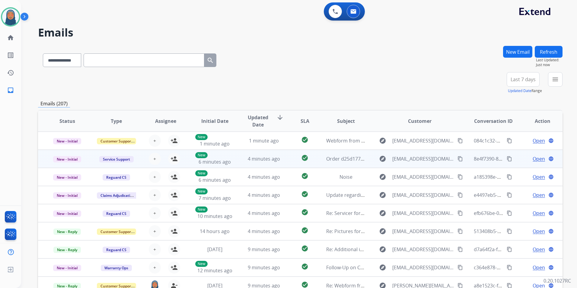
scroll to position [1, 0]
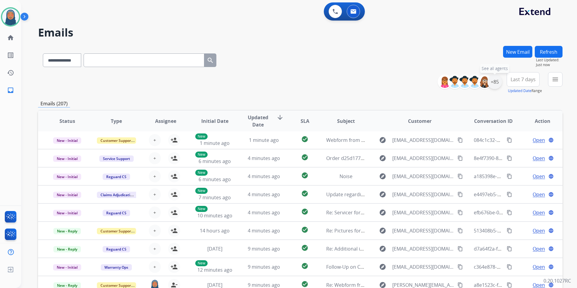
click at [493, 82] on div "+85" at bounding box center [494, 81] width 14 height 14
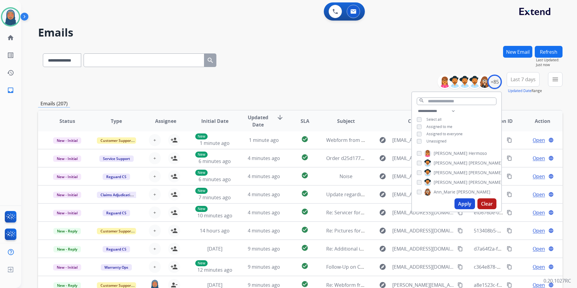
click at [458, 204] on button "Apply" at bounding box center [464, 203] width 21 height 11
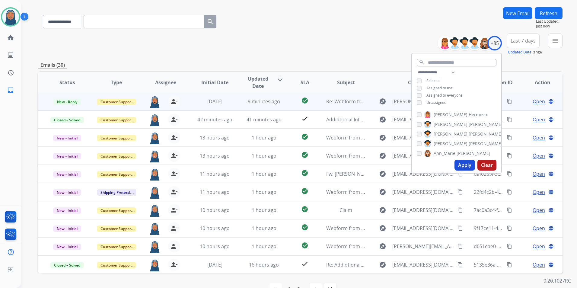
scroll to position [55, 0]
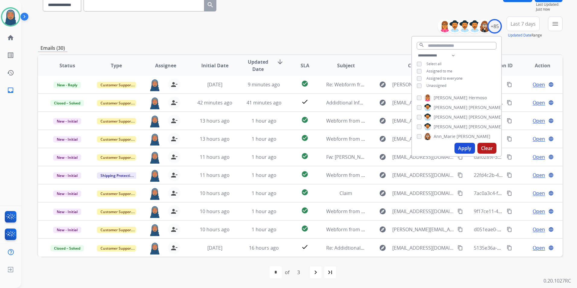
click at [334, 3] on div "**********" at bounding box center [300, 3] width 524 height 26
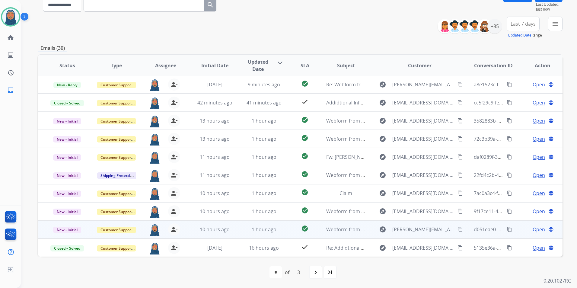
click at [533, 230] on span "Open" at bounding box center [538, 229] width 12 height 7
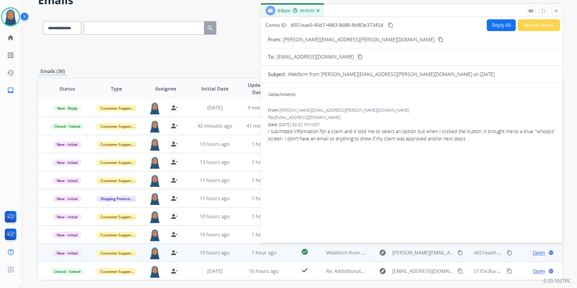
scroll to position [25, 0]
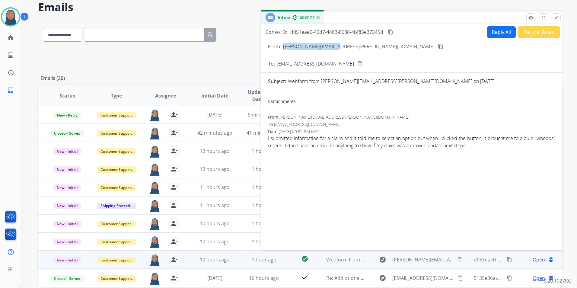
drag, startPoint x: 309, startPoint y: 48, endPoint x: 281, endPoint y: 49, distance: 28.7
click at [281, 49] on div "From: [PERSON_NAME][EMAIL_ADDRESS][PERSON_NAME][DOMAIN_NAME] content_copy" at bounding box center [412, 46] width 302 height 7
copy div "[PERSON_NAME][EMAIL_ADDRESS][PERSON_NAME][DOMAIN_NAME]"
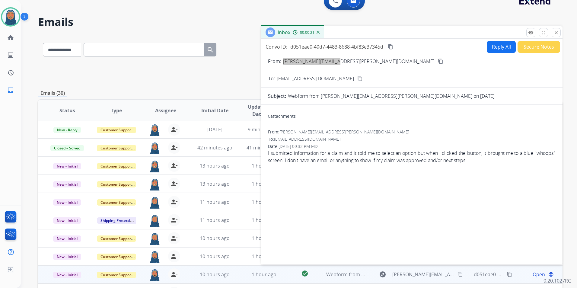
scroll to position [0, 0]
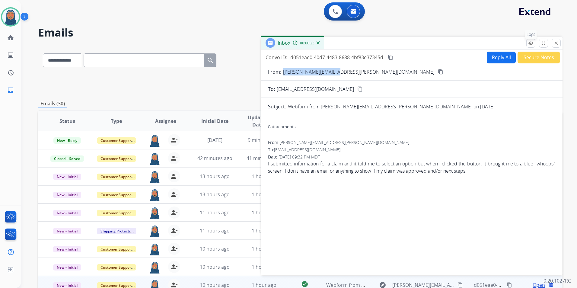
click at [530, 45] on mat-icon "remove_red_eye" at bounding box center [530, 42] width 5 height 5
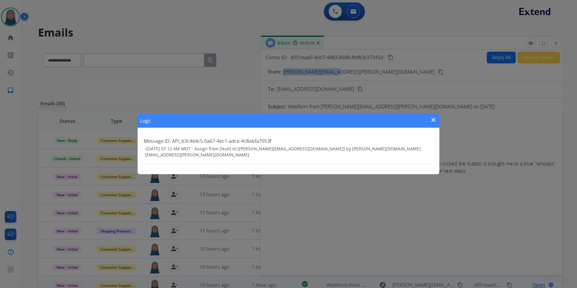
click at [432, 120] on mat-icon "close" at bounding box center [432, 119] width 7 height 7
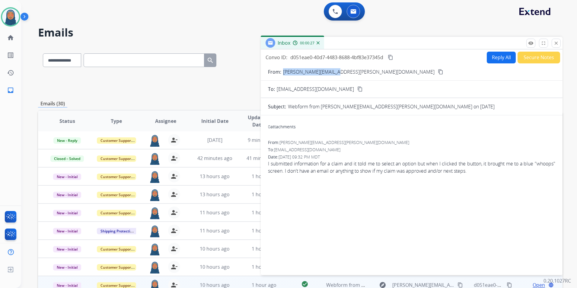
click at [528, 59] on button "Secure Notes" at bounding box center [538, 58] width 43 height 12
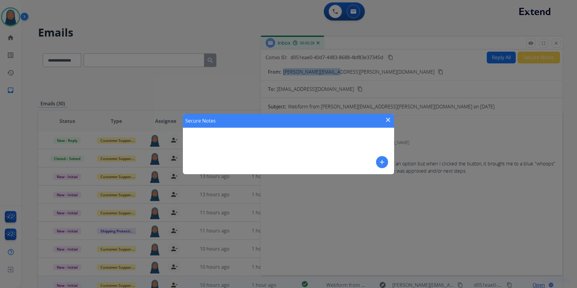
click at [381, 162] on mat-icon "add" at bounding box center [381, 161] width 7 height 7
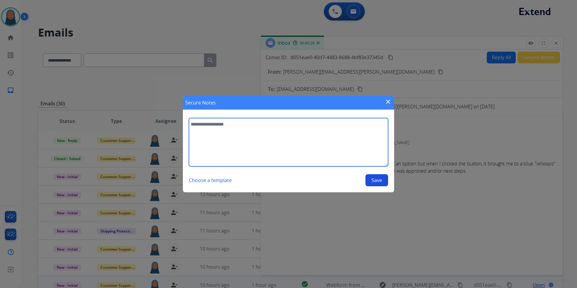
click at [227, 137] on textarea at bounding box center [288, 142] width 199 height 48
type textarea "**********"
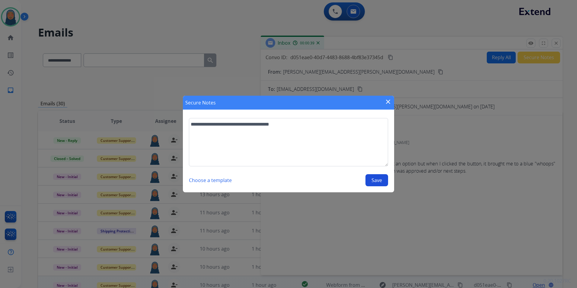
click at [387, 183] on button "Save" at bounding box center [376, 180] width 23 height 12
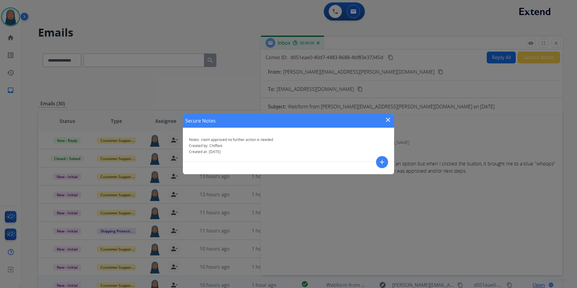
click at [391, 120] on mat-icon "close" at bounding box center [387, 119] width 7 height 7
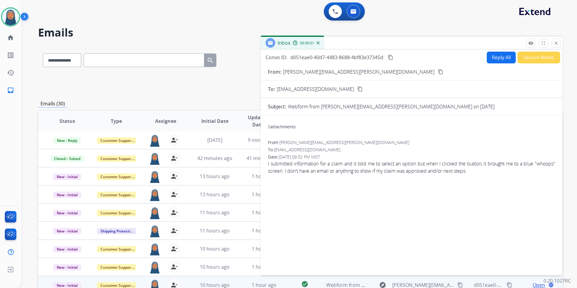
click at [553, 44] on mat-icon "close" at bounding box center [555, 42] width 5 height 5
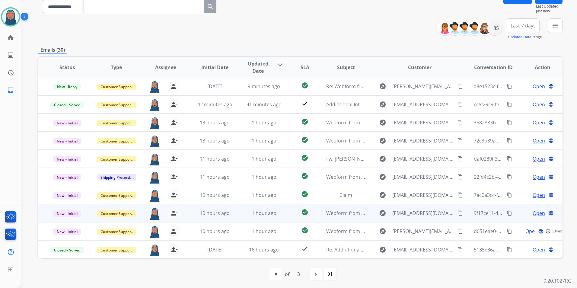
scroll to position [55, 0]
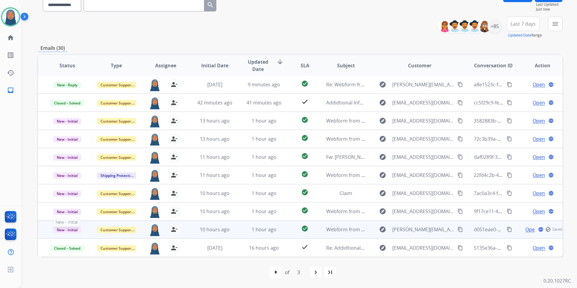
click at [70, 229] on span "New - Initial" at bounding box center [67, 229] width 28 height 6
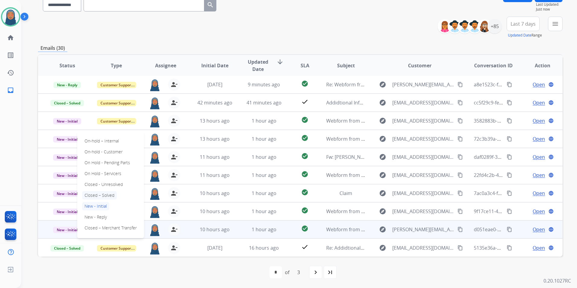
click at [96, 195] on p "Closed – Solved" at bounding box center [99, 195] width 35 height 8
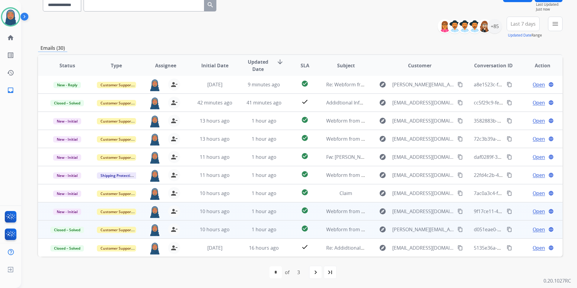
click at [532, 212] on span "Open" at bounding box center [538, 210] width 12 height 7
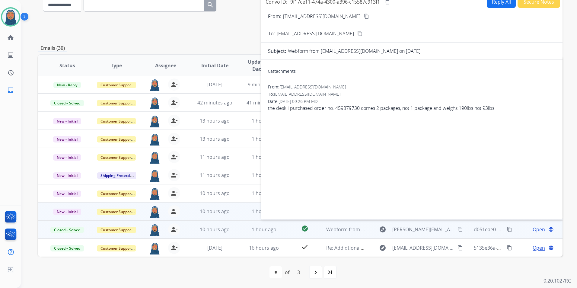
drag, startPoint x: 326, startPoint y: 34, endPoint x: 288, endPoint y: 30, distance: 38.6
click at [280, 35] on div "To: [EMAIL_ADDRESS][DOMAIN_NAME] content_copy" at bounding box center [412, 33] width 302 height 7
drag, startPoint x: 318, startPoint y: 17, endPoint x: 284, endPoint y: 18, distance: 33.8
click at [284, 18] on div "From: [EMAIL_ADDRESS][DOMAIN_NAME] content_copy" at bounding box center [412, 16] width 302 height 7
copy p "[EMAIL_ADDRESS][DOMAIN_NAME]"
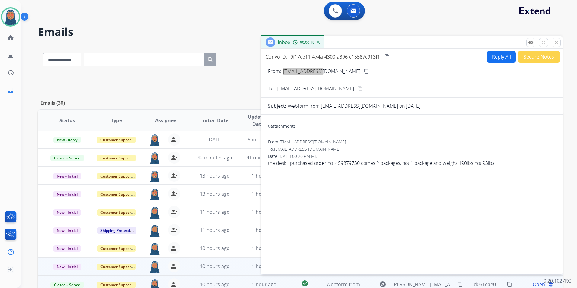
scroll to position [0, 0]
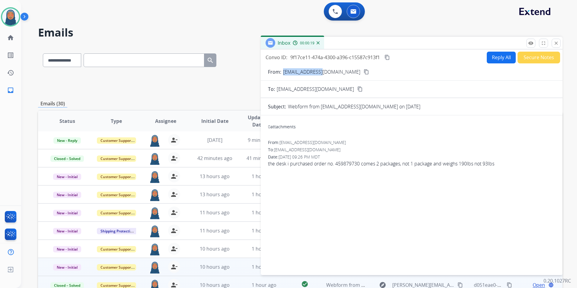
click at [498, 61] on button "Reply All" at bounding box center [500, 58] width 29 height 12
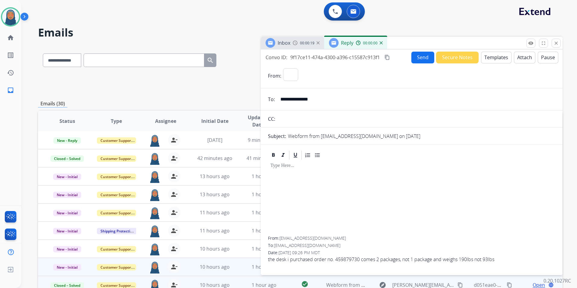
select select "**********"
click at [487, 57] on button "Templates" at bounding box center [496, 58] width 30 height 12
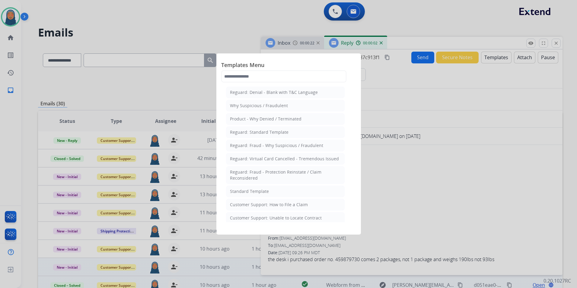
click at [265, 205] on div "Customer Support: How to File a Claim" at bounding box center [269, 204] width 78 height 6
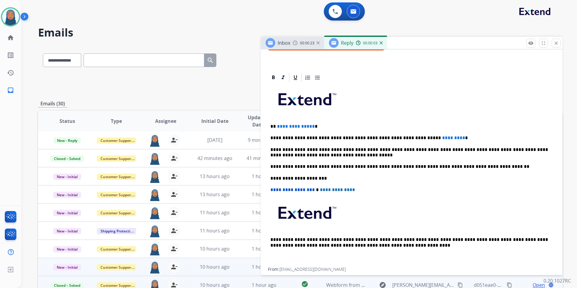
scroll to position [121, 0]
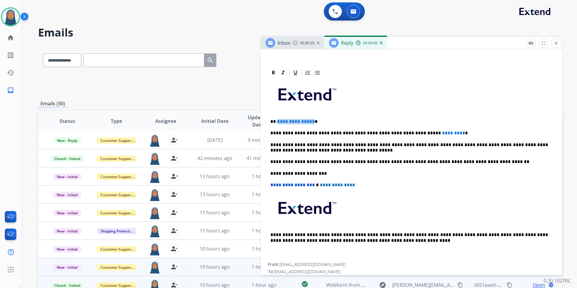
drag, startPoint x: 310, startPoint y: 121, endPoint x: 277, endPoint y: 122, distance: 33.8
click at [277, 122] on span "**********" at bounding box center [296, 121] width 38 height 5
paste div
drag, startPoint x: 435, startPoint y: 130, endPoint x: 410, endPoint y: 134, distance: 25.7
click at [410, 134] on p "**********" at bounding box center [408, 132] width 277 height 5
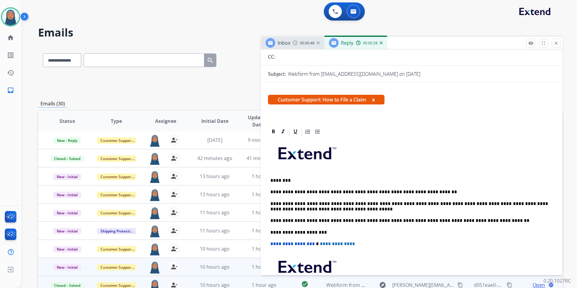
scroll to position [0, 0]
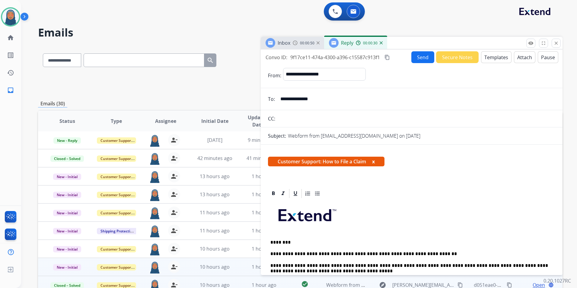
click at [418, 57] on button "Send" at bounding box center [422, 57] width 23 height 12
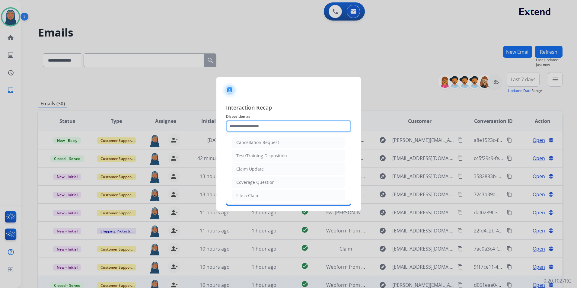
click at [261, 125] on input "text" at bounding box center [288, 126] width 125 height 12
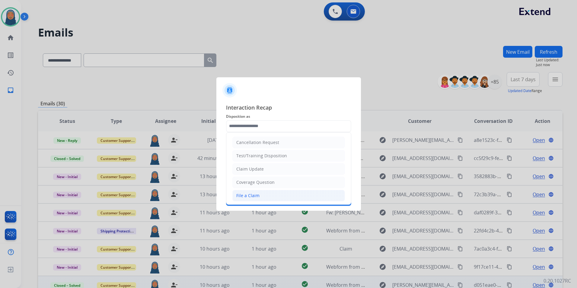
click at [257, 195] on div "File a Claim" at bounding box center [247, 195] width 23 height 6
type input "**********"
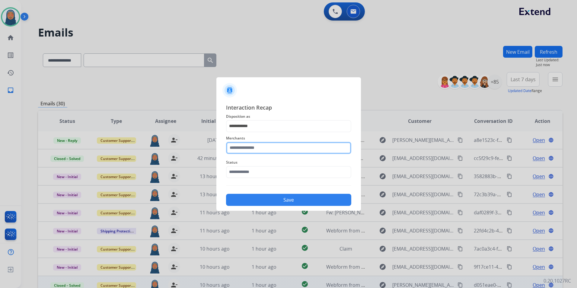
click at [255, 147] on input "text" at bounding box center [288, 148] width 125 height 12
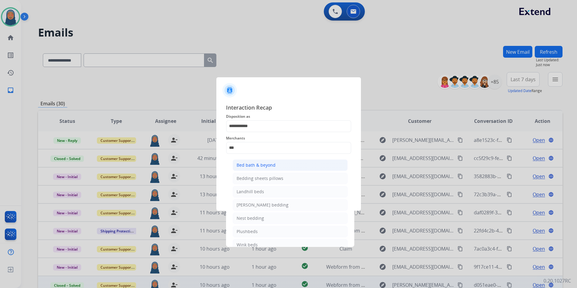
click at [267, 166] on div "Bed bath & beyond" at bounding box center [255, 165] width 39 height 6
type input "**********"
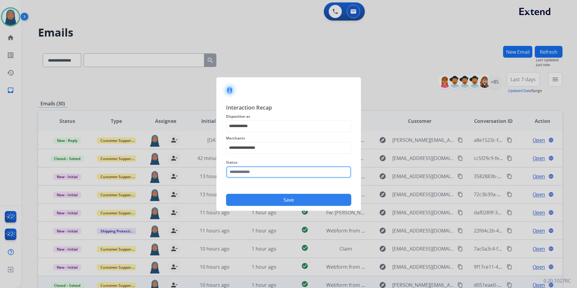
click at [253, 176] on input "text" at bounding box center [288, 172] width 125 height 12
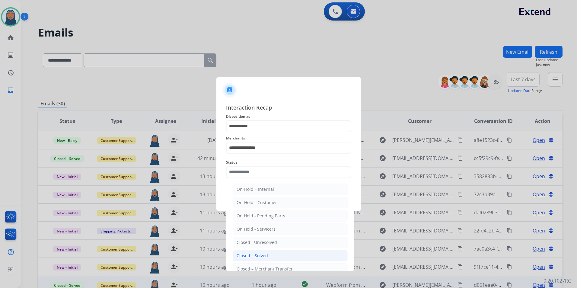
click at [256, 258] on div "Closed – Solved" at bounding box center [251, 255] width 31 height 6
type input "**********"
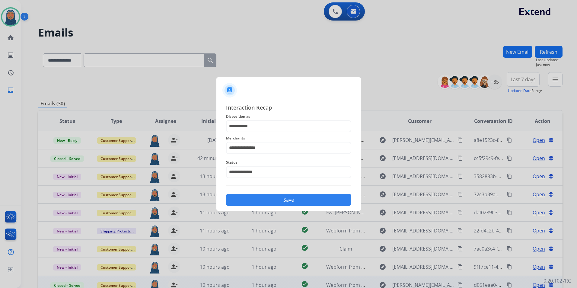
click at [284, 207] on div "**********" at bounding box center [288, 154] width 144 height 112
click at [288, 201] on button "Save" at bounding box center [288, 200] width 125 height 12
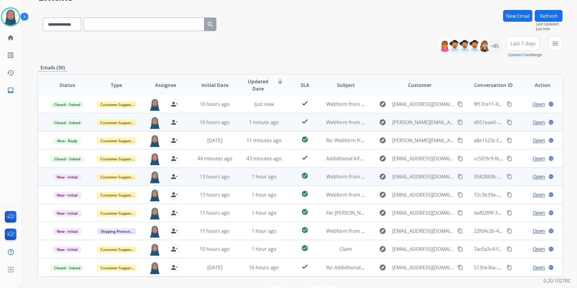
scroll to position [55, 0]
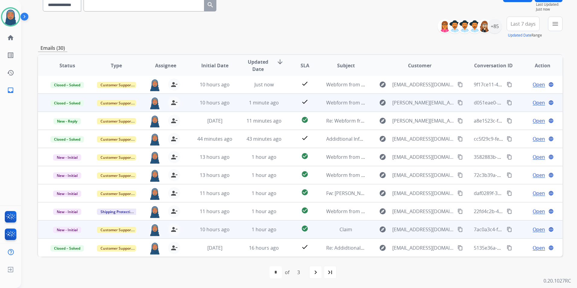
click at [532, 229] on span "Open" at bounding box center [538, 229] width 12 height 7
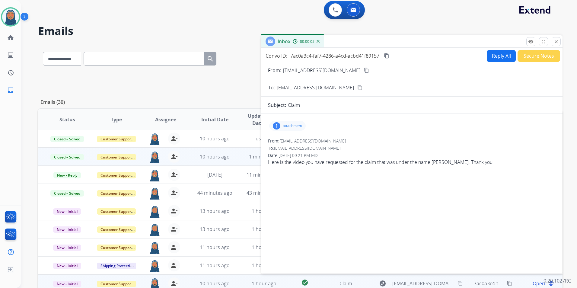
scroll to position [0, 0]
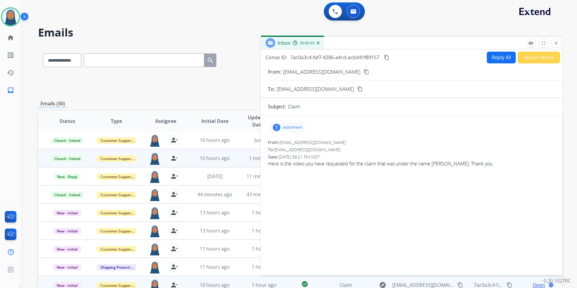
click at [286, 130] on div "1 attachment" at bounding box center [287, 127] width 36 height 10
click at [390, 141] on p "d1d08600-8a7f-406c-8e7d-856d029ac96d.mp4" at bounding box center [356, 142] width 104 height 7
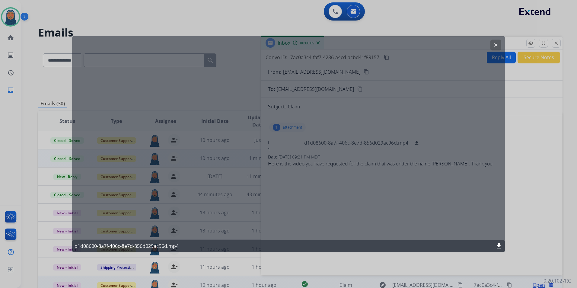
click at [495, 46] on mat-icon "clear" at bounding box center [495, 44] width 5 height 5
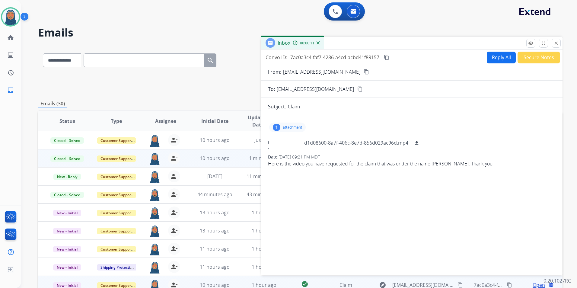
click at [331, 71] on p "[EMAIL_ADDRESS][DOMAIN_NAME]" at bounding box center [321, 71] width 77 height 7
drag, startPoint x: 334, startPoint y: 72, endPoint x: 283, endPoint y: 73, distance: 51.6
click at [283, 73] on div "From: [EMAIL_ADDRESS][DOMAIN_NAME] content_copy" at bounding box center [412, 71] width 302 height 7
copy p "[EMAIL_ADDRESS][DOMAIN_NAME]"
click at [556, 39] on button "close Close" at bounding box center [555, 43] width 9 height 9
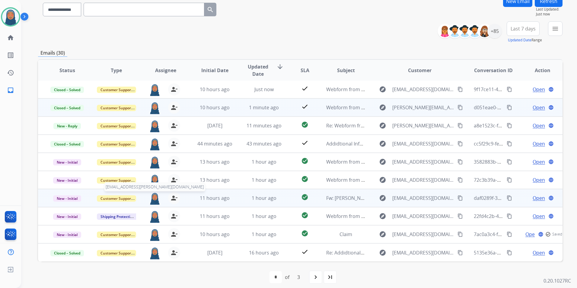
scroll to position [55, 0]
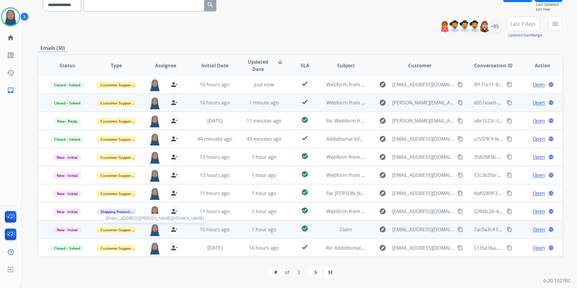
click at [153, 231] on img at bounding box center [155, 229] width 12 height 13
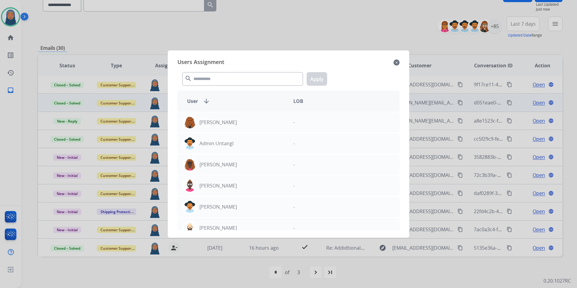
click at [397, 62] on mat-icon "close" at bounding box center [396, 62] width 6 height 7
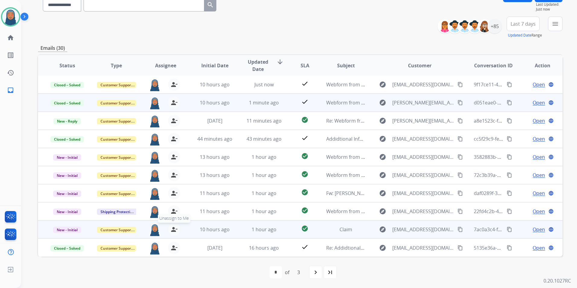
click at [172, 231] on mat-icon "person_remove" at bounding box center [173, 229] width 7 height 7
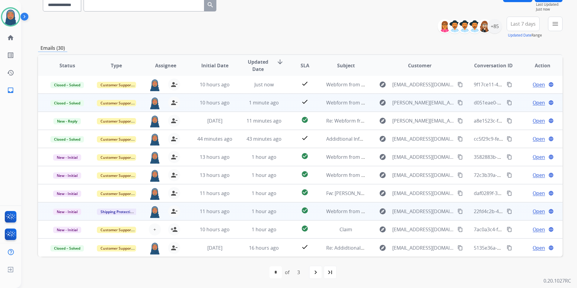
click at [534, 211] on span "Open" at bounding box center [538, 210] width 12 height 7
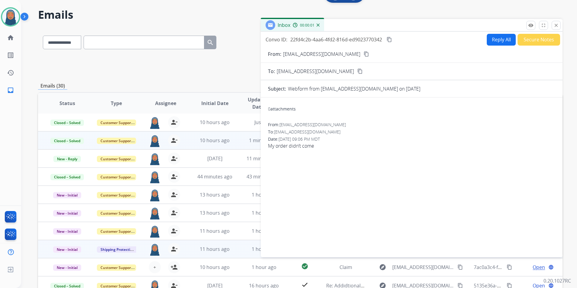
scroll to position [0, 0]
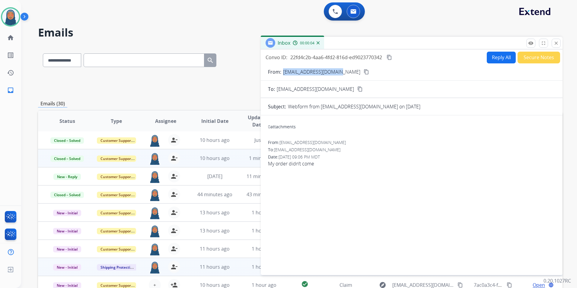
drag, startPoint x: 337, startPoint y: 70, endPoint x: 282, endPoint y: 75, distance: 55.7
click at [282, 75] on div "From: [EMAIL_ADDRESS][DOMAIN_NAME] content_copy" at bounding box center [412, 71] width 302 height 7
copy p "[EMAIL_ADDRESS][DOMAIN_NAME]"
click at [495, 62] on button "Reply All" at bounding box center [500, 58] width 29 height 12
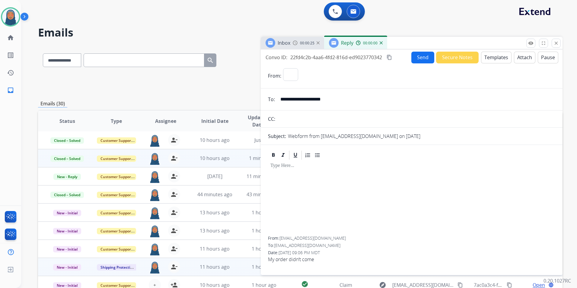
select select "**********"
click at [490, 56] on button "Templates" at bounding box center [496, 58] width 30 height 12
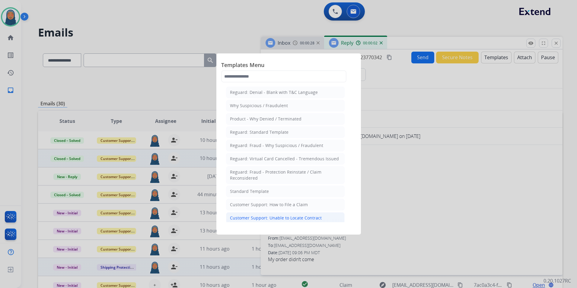
click at [283, 215] on div "Customer Support: Unable to Locate Contract" at bounding box center [276, 218] width 92 height 6
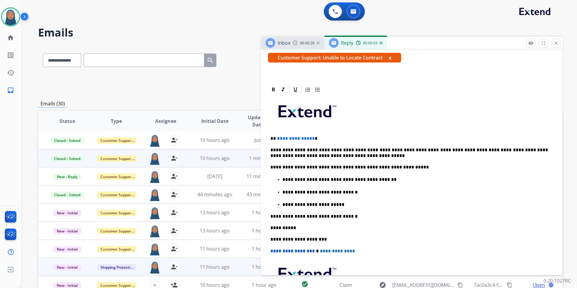
scroll to position [121, 0]
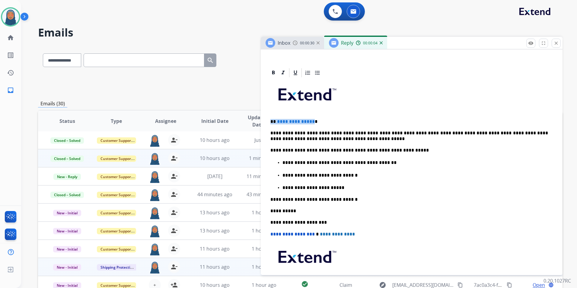
drag, startPoint x: 310, startPoint y: 122, endPoint x: 269, endPoint y: 121, distance: 41.3
click at [269, 121] on div "**********" at bounding box center [411, 194] width 287 height 233
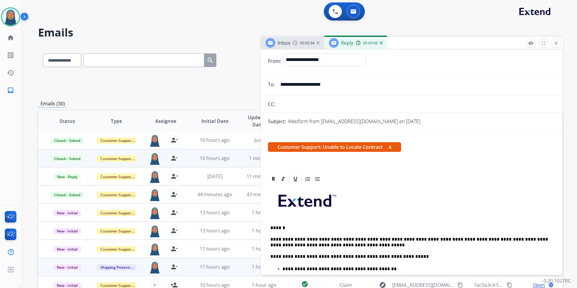
scroll to position [0, 0]
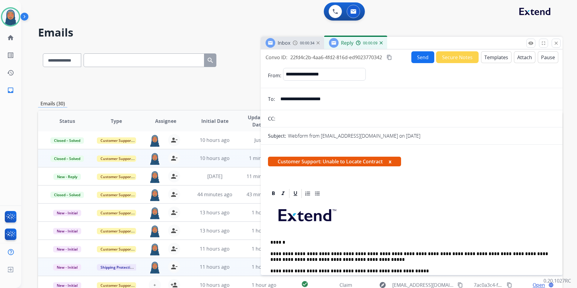
click at [422, 58] on button "Send" at bounding box center [422, 57] width 23 height 12
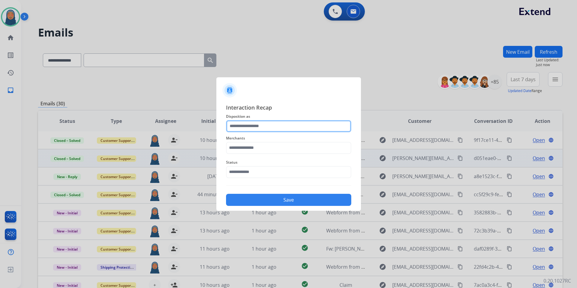
click at [263, 123] on input "text" at bounding box center [288, 126] width 125 height 12
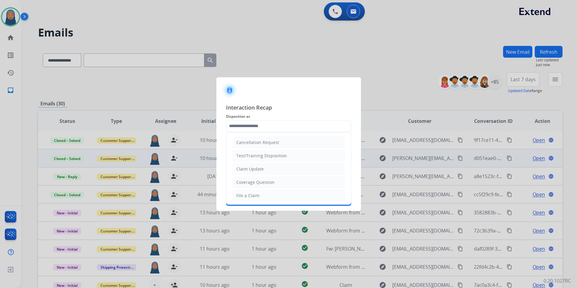
click at [245, 193] on div "File a Claim" at bounding box center [247, 195] width 23 height 6
type input "**********"
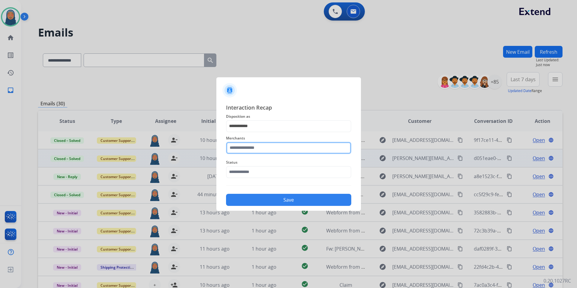
click at [249, 145] on input "text" at bounding box center [288, 148] width 125 height 12
click at [236, 166] on li "Not found" at bounding box center [289, 164] width 115 height 11
type input "*********"
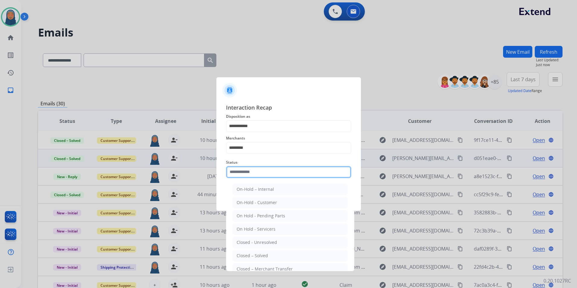
click at [249, 175] on input "text" at bounding box center [288, 172] width 125 height 12
click at [246, 249] on ul "On-Hold – Internal On-Hold - Customer On Hold - Pending Parts On Hold - Service…" at bounding box center [290, 243] width 119 height 127
click at [245, 255] on div "Closed – Solved" at bounding box center [251, 255] width 31 height 6
type input "**********"
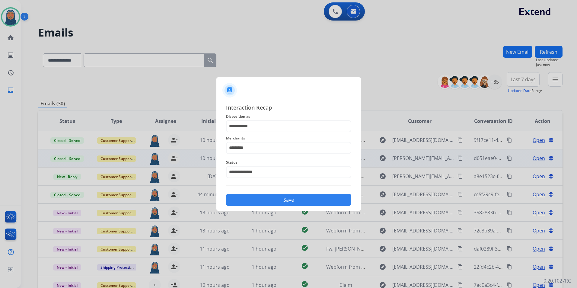
drag, startPoint x: 268, startPoint y: 205, endPoint x: 271, endPoint y: 204, distance: 3.5
click at [268, 204] on button "Save" at bounding box center [288, 200] width 125 height 12
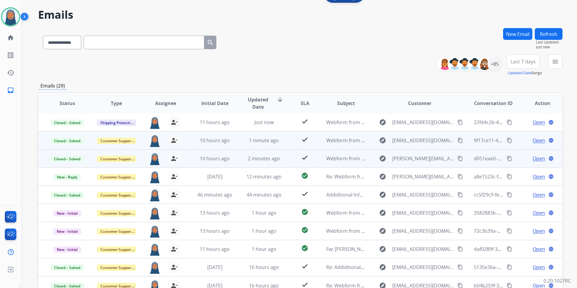
scroll to position [55, 0]
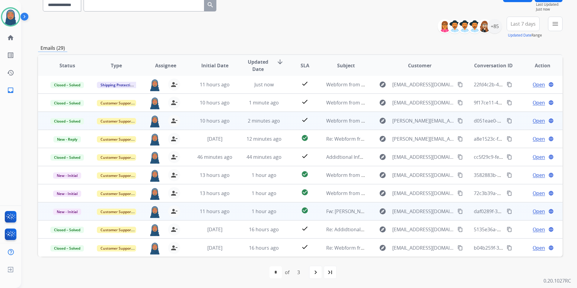
click at [536, 216] on td "Open language" at bounding box center [537, 211] width 49 height 18
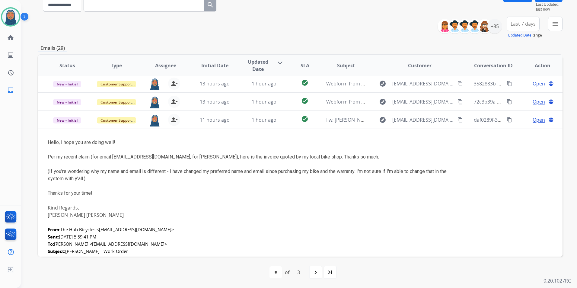
scroll to position [127, 0]
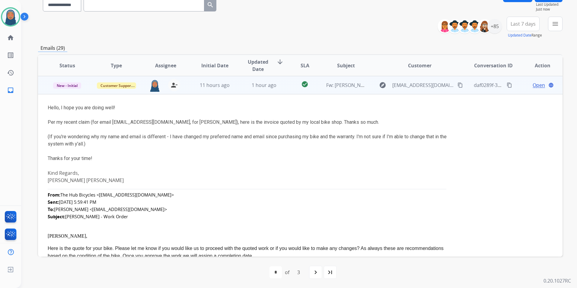
click at [533, 85] on span "Open" at bounding box center [538, 84] width 12 height 7
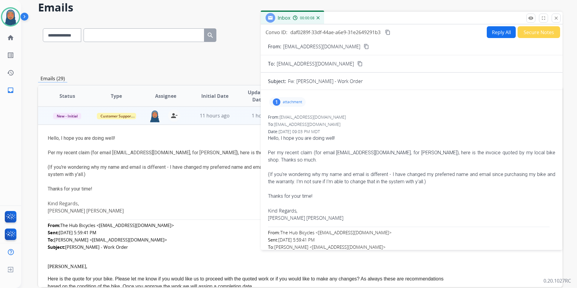
scroll to position [0, 0]
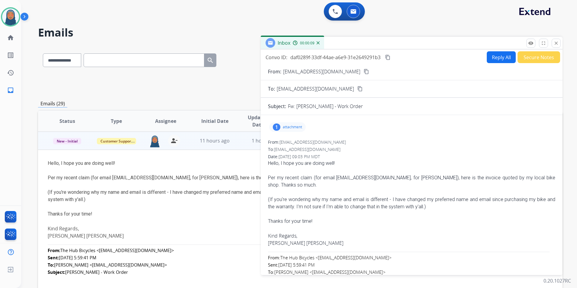
drag, startPoint x: 350, startPoint y: 71, endPoint x: 342, endPoint y: 71, distance: 7.2
click at [342, 71] on div "From: [EMAIL_ADDRESS][DOMAIN_NAME] content_copy" at bounding box center [412, 71] width 302 height 7
drag, startPoint x: 347, startPoint y: 73, endPoint x: 284, endPoint y: 73, distance: 63.0
click at [284, 73] on div "From: [EMAIL_ADDRESS][DOMAIN_NAME] content_copy" at bounding box center [412, 71] width 302 height 7
copy p "[EMAIL_ADDRESS][DOMAIN_NAME]"
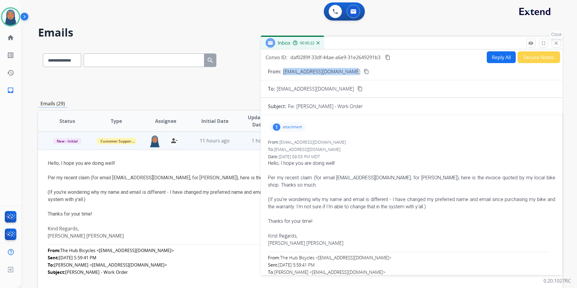
click at [557, 44] on mat-icon "close" at bounding box center [555, 42] width 5 height 5
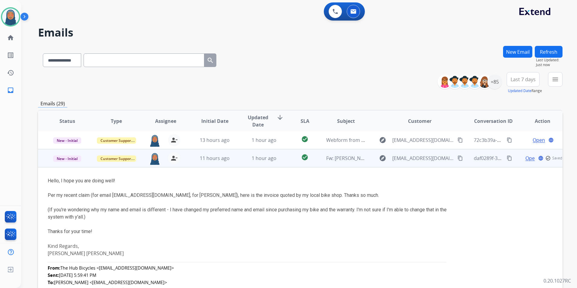
scroll to position [96, 0]
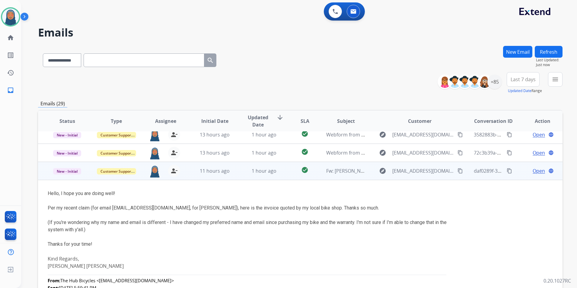
click at [285, 170] on td "check_circle" at bounding box center [300, 171] width 33 height 18
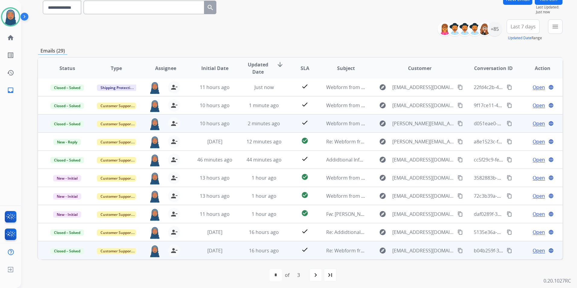
scroll to position [55, 0]
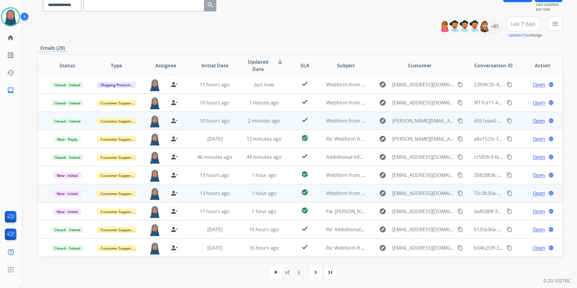
click at [533, 192] on span "Open" at bounding box center [538, 192] width 12 height 7
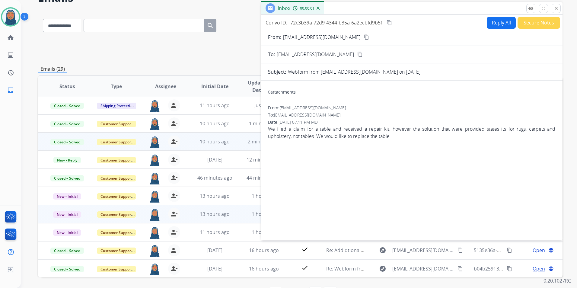
scroll to position [25, 0]
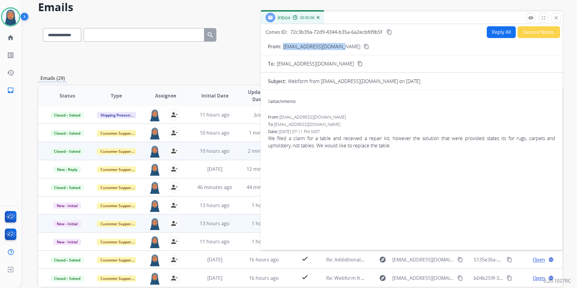
drag, startPoint x: 340, startPoint y: 46, endPoint x: 283, endPoint y: 49, distance: 56.8
click at [283, 49] on div "From: [EMAIL_ADDRESS][DOMAIN_NAME] content_copy" at bounding box center [412, 46] width 302 height 7
drag, startPoint x: 557, startPoint y: 17, endPoint x: 533, endPoint y: 24, distance: 24.7
click at [557, 17] on mat-icon "close" at bounding box center [555, 17] width 5 height 5
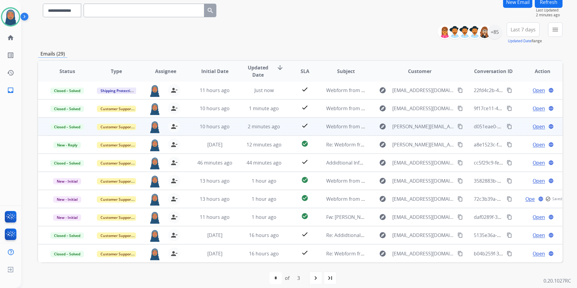
scroll to position [55, 0]
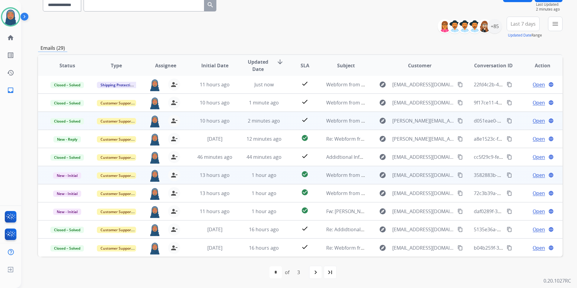
click at [532, 173] on span "Open" at bounding box center [538, 174] width 12 height 7
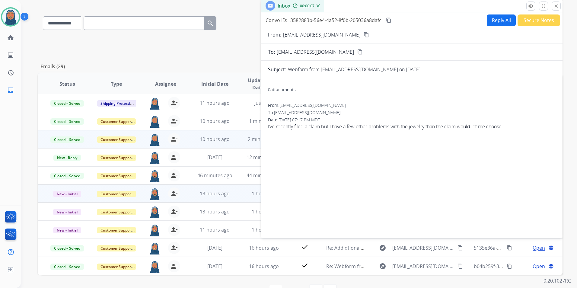
scroll to position [0, 0]
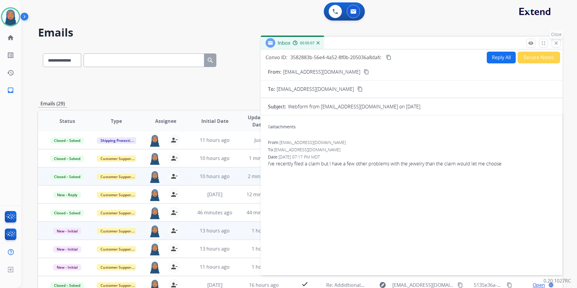
click at [555, 43] on mat-icon "close" at bounding box center [555, 42] width 5 height 5
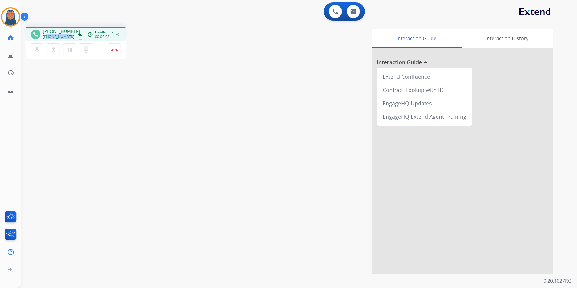
drag, startPoint x: 67, startPoint y: 36, endPoint x: 46, endPoint y: 38, distance: 20.9
click at [46, 38] on span "[PHONE_NUMBER]" at bounding box center [58, 36] width 31 height 5
click at [116, 50] on img at bounding box center [114, 49] width 7 height 3
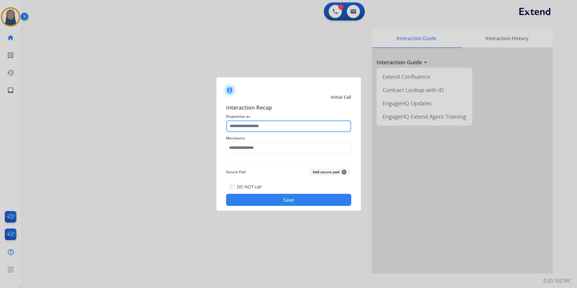
click at [277, 125] on input "text" at bounding box center [288, 126] width 125 height 12
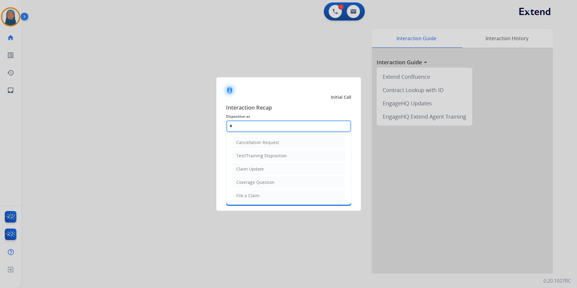
type input "**"
drag, startPoint x: 237, startPoint y: 129, endPoint x: 170, endPoint y: 102, distance: 71.8
click at [0, 107] on app-contact-recap-modal "Initial Call Interaction Recap Disposition as ** Merchants Secure Pad Add secur…" at bounding box center [0, 144] width 0 height 288
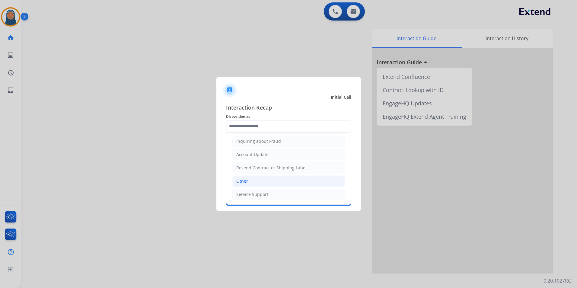
click at [252, 181] on li "Other" at bounding box center [288, 180] width 112 height 11
type input "*****"
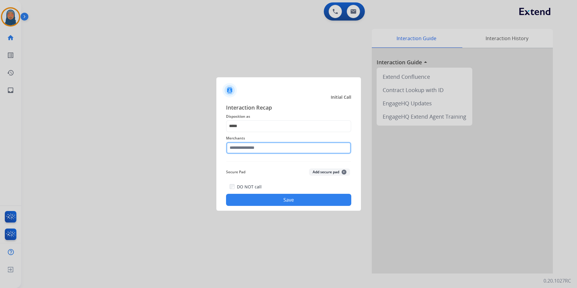
click at [247, 150] on input "text" at bounding box center [288, 148] width 125 height 12
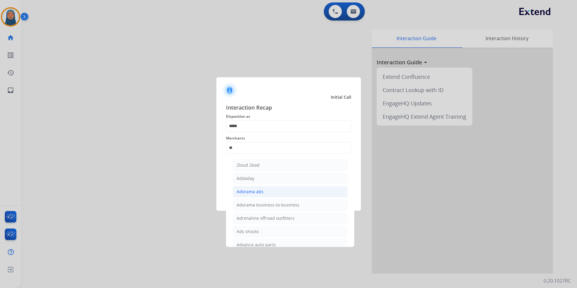
click at [264, 193] on li "Adorama abs" at bounding box center [289, 191] width 115 height 11
type input "**********"
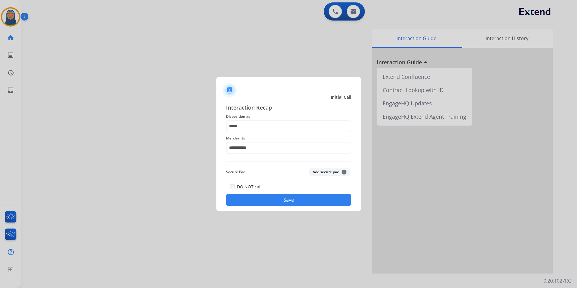
click at [273, 201] on button "Save" at bounding box center [288, 200] width 125 height 12
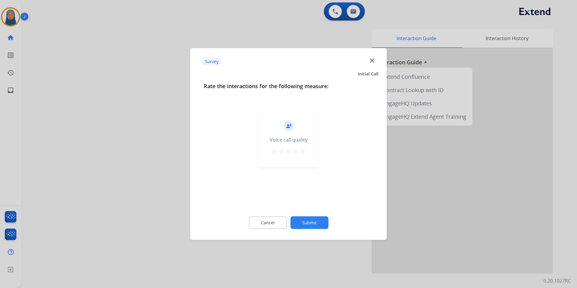
drag, startPoint x: 313, startPoint y: 229, endPoint x: 316, endPoint y: 224, distance: 5.9
click at [314, 228] on div "Cancel Submit" at bounding box center [289, 222] width 170 height 27
click at [316, 223] on button "Submit" at bounding box center [309, 222] width 38 height 13
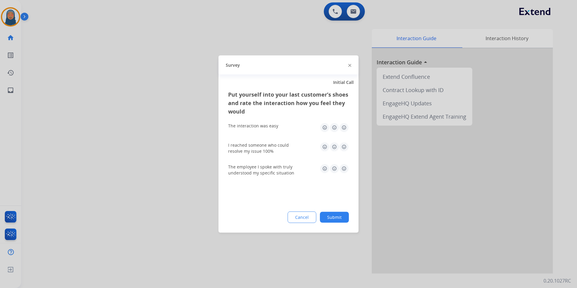
click at [343, 215] on button "Submit" at bounding box center [334, 217] width 29 height 11
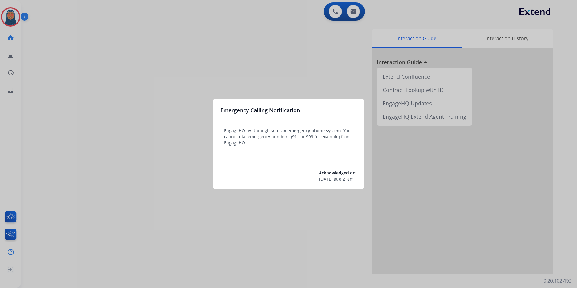
click at [119, 76] on div at bounding box center [288, 144] width 577 height 288
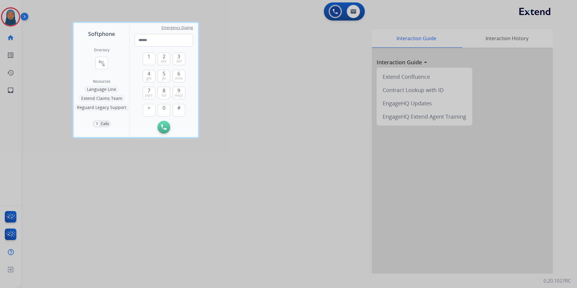
click at [44, 35] on div at bounding box center [288, 144] width 577 height 288
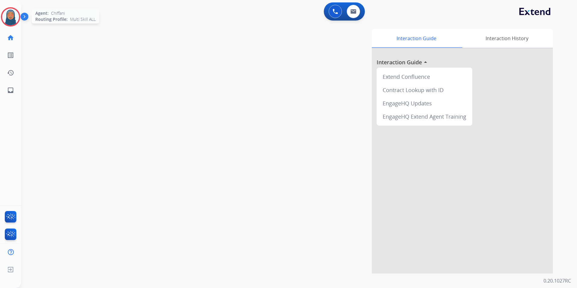
click at [7, 15] on img at bounding box center [10, 16] width 17 height 17
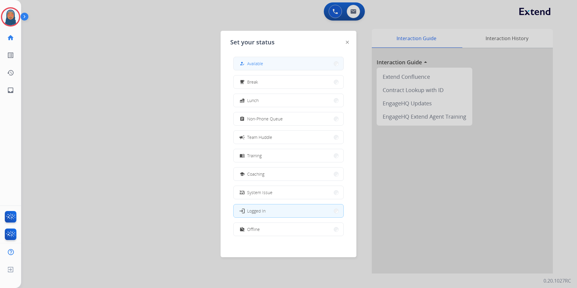
click at [250, 68] on button "how_to_reg Available" at bounding box center [288, 63] width 110 height 13
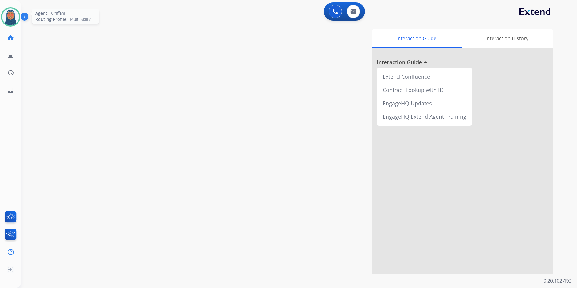
click at [11, 19] on img at bounding box center [10, 16] width 17 height 17
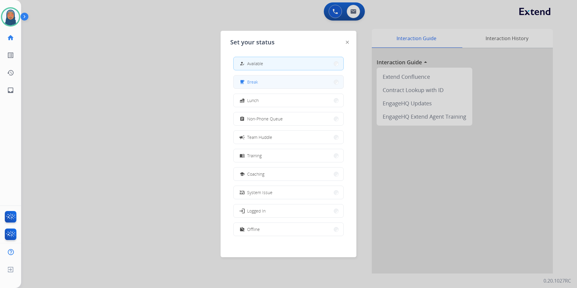
click at [255, 85] on button "free_breakfast Break" at bounding box center [288, 81] width 110 height 13
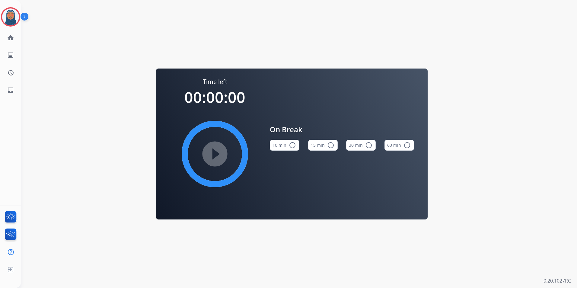
click at [331, 149] on button "15 min radio_button_unchecked" at bounding box center [323, 145] width 30 height 11
click at [16, 14] on img at bounding box center [10, 16] width 17 height 17
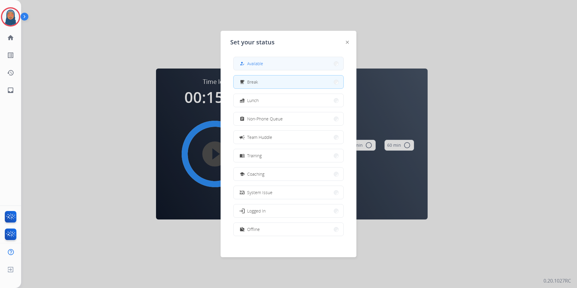
click at [263, 66] on span "Available" at bounding box center [255, 63] width 16 height 6
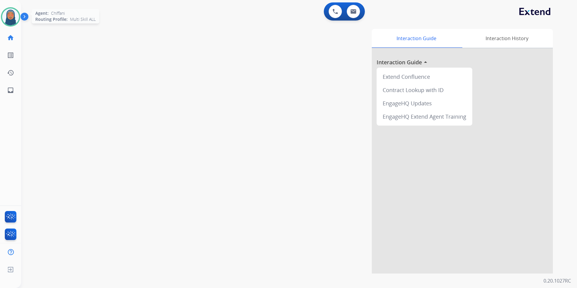
click at [9, 20] on img at bounding box center [10, 16] width 17 height 17
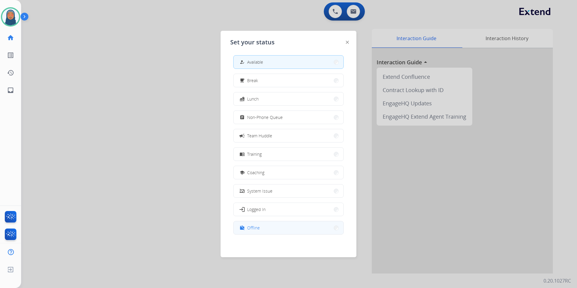
scroll to position [2, 0]
click at [257, 225] on span "Offline" at bounding box center [253, 227] width 13 height 6
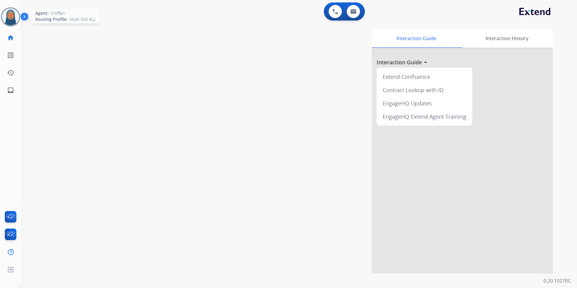
click at [12, 17] on img at bounding box center [10, 16] width 17 height 17
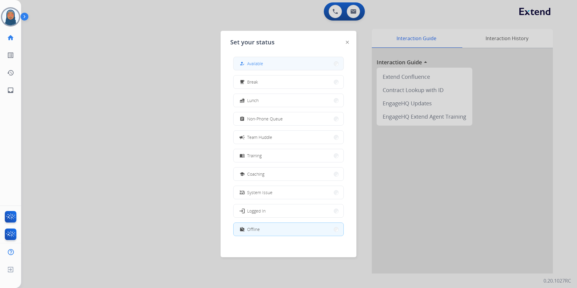
click at [276, 64] on button "how_to_reg Available" at bounding box center [288, 63] width 110 height 13
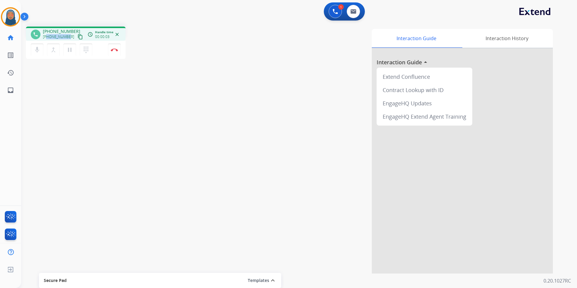
drag, startPoint x: 68, startPoint y: 38, endPoint x: 48, endPoint y: 38, distance: 20.5
click at [48, 38] on div "+17086790783 content_copy" at bounding box center [63, 36] width 41 height 7
copy span "7086790783"
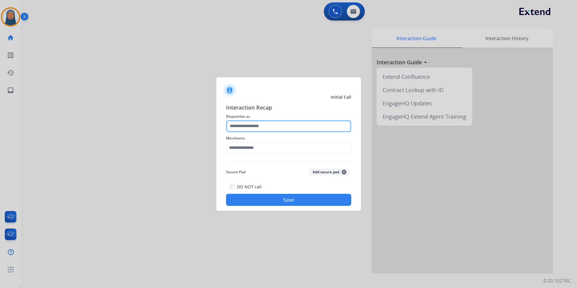
click at [287, 126] on input "text" at bounding box center [288, 126] width 125 height 12
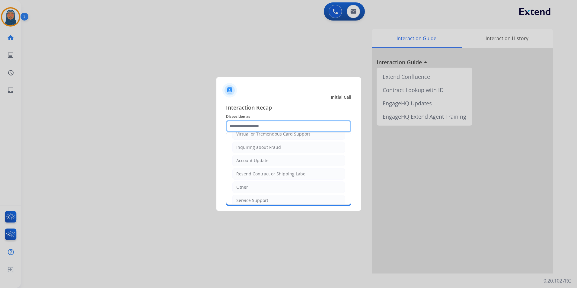
scroll to position [94, 0]
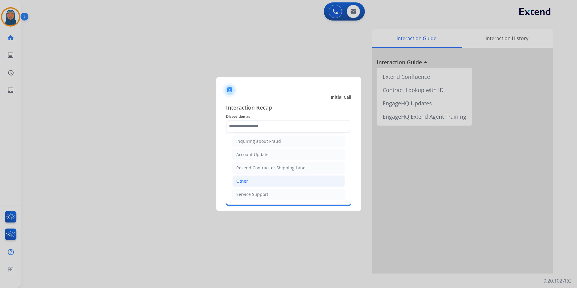
click at [248, 177] on li "Other" at bounding box center [288, 180] width 112 height 11
type input "*****"
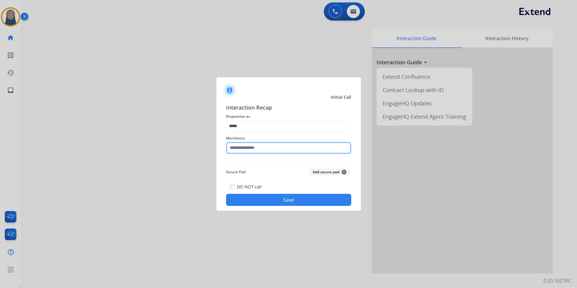
click at [256, 145] on input "text" at bounding box center [288, 148] width 125 height 12
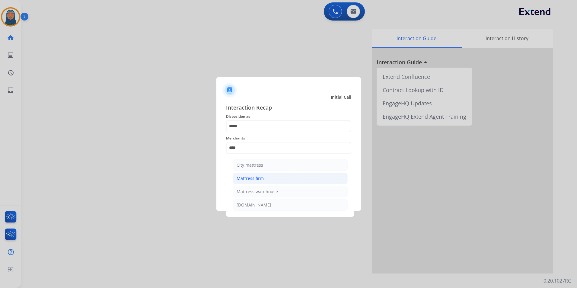
click at [260, 180] on div "Mattress firm" at bounding box center [249, 178] width 27 height 6
type input "**********"
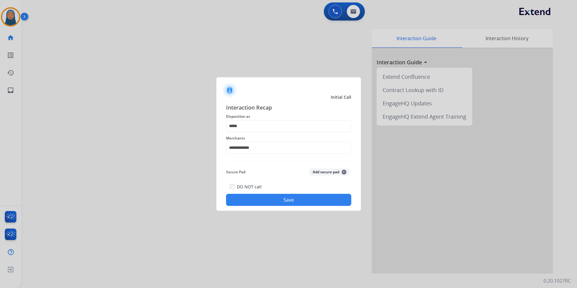
click at [288, 201] on button "Save" at bounding box center [288, 200] width 125 height 12
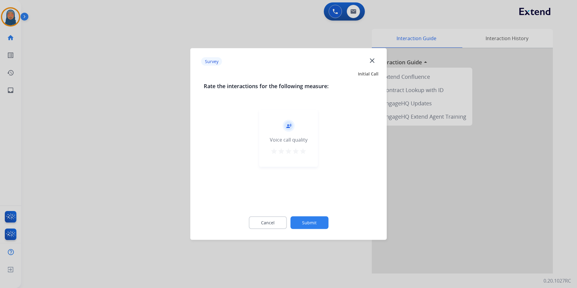
click at [314, 226] on button "Submit" at bounding box center [309, 222] width 38 height 13
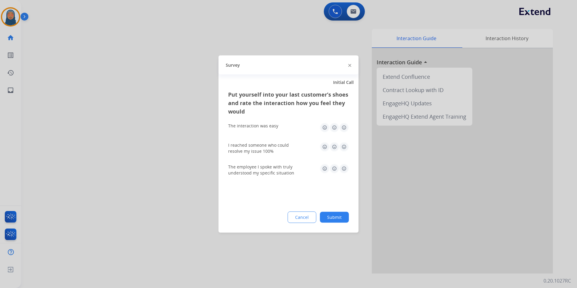
click at [331, 220] on button "Submit" at bounding box center [334, 217] width 29 height 11
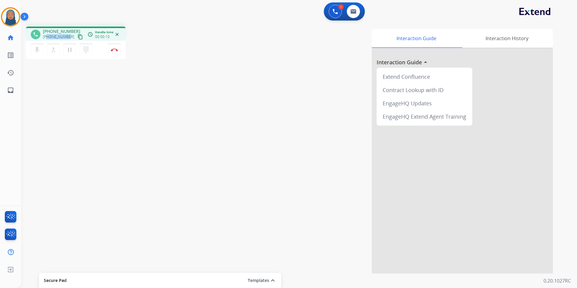
drag, startPoint x: 68, startPoint y: 38, endPoint x: 47, endPoint y: 38, distance: 21.7
click at [47, 38] on div "+12088671666 content_copy" at bounding box center [63, 36] width 41 height 7
copy span "2088671666"
click at [114, 52] on button "Disconnect" at bounding box center [114, 49] width 13 height 13
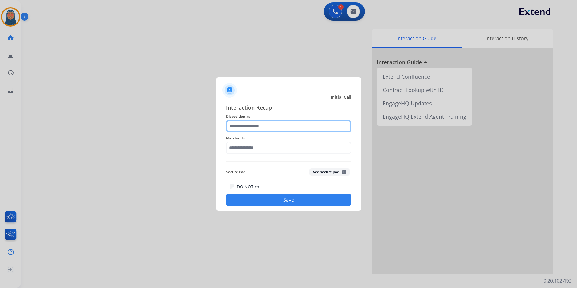
click at [270, 129] on input "text" at bounding box center [288, 126] width 125 height 12
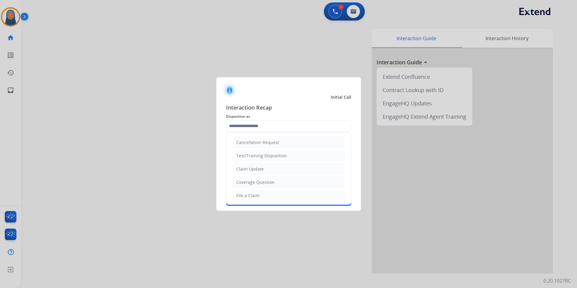
drag, startPoint x: 249, startPoint y: 194, endPoint x: 255, endPoint y: 166, distance: 27.7
click at [250, 193] on div "File a Claim" at bounding box center [247, 195] width 23 height 6
type input "**********"
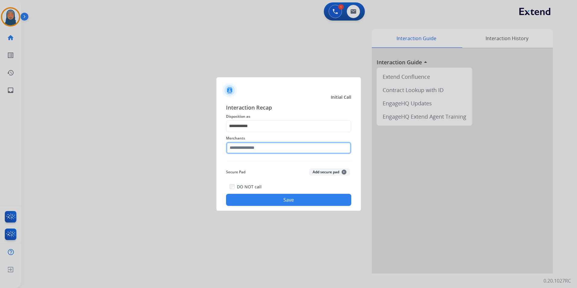
click at [259, 147] on input "text" at bounding box center [288, 148] width 125 height 12
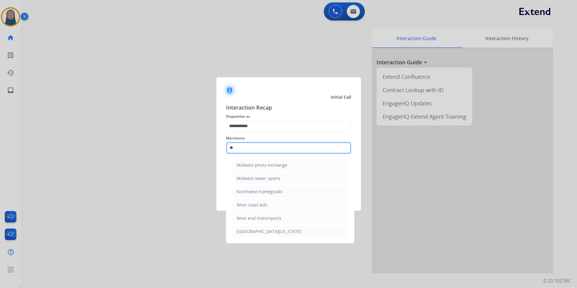
type input "*"
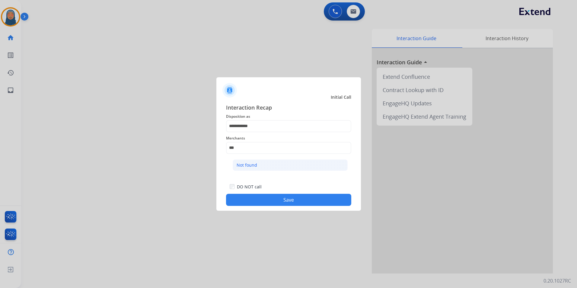
click at [245, 163] on div "Not found" at bounding box center [246, 165] width 21 height 6
type input "*********"
click at [316, 198] on button "Save" at bounding box center [288, 200] width 125 height 12
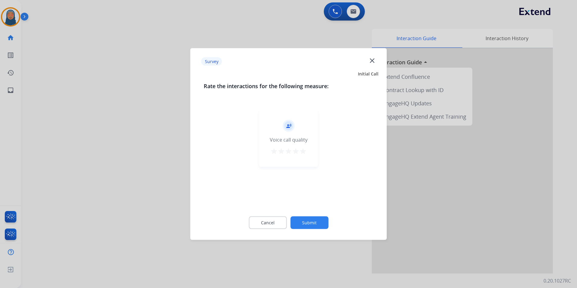
click at [318, 224] on button "Submit" at bounding box center [309, 222] width 38 height 13
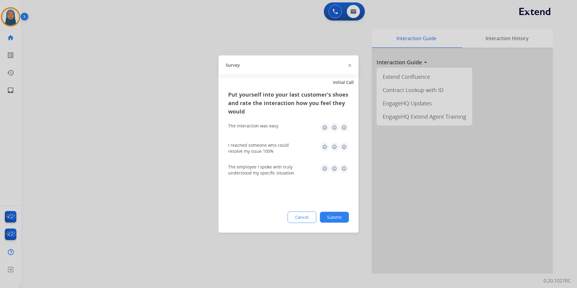
click at [335, 217] on button "Submit" at bounding box center [334, 217] width 29 height 11
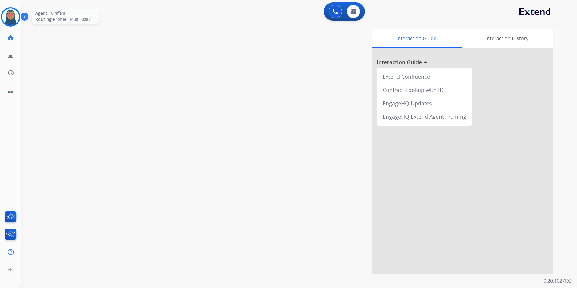
click at [14, 15] on img at bounding box center [10, 16] width 17 height 17
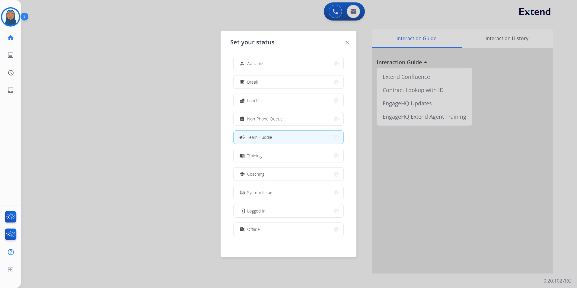
click at [300, 142] on button "campaign Team Huddle" at bounding box center [288, 137] width 110 height 13
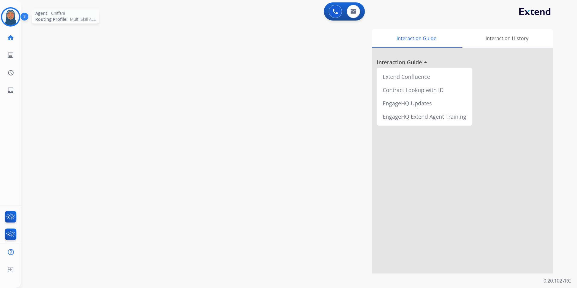
click at [11, 12] on img at bounding box center [10, 16] width 17 height 17
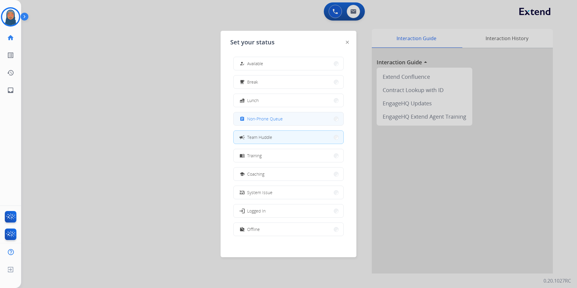
scroll to position [2, 0]
click at [313, 225] on button "work_off Offline" at bounding box center [288, 227] width 110 height 13
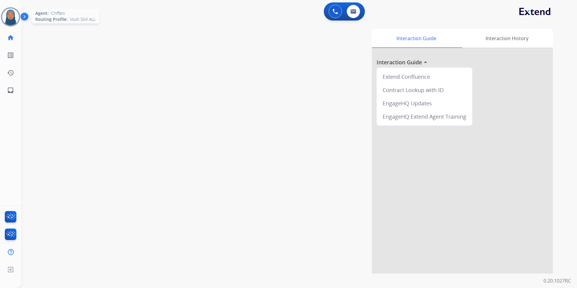
click at [7, 21] on img at bounding box center [10, 16] width 17 height 17
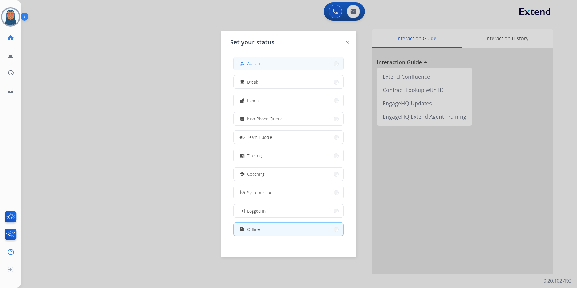
click at [246, 65] on div "how_to_reg" at bounding box center [242, 63] width 9 height 7
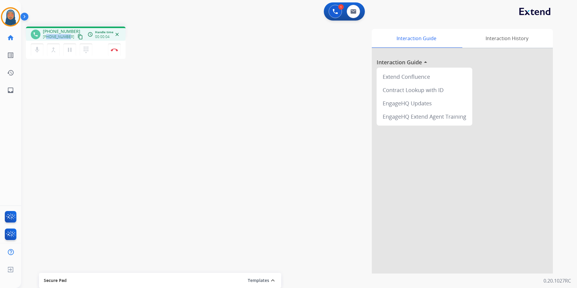
drag, startPoint x: 67, startPoint y: 37, endPoint x: 47, endPoint y: 37, distance: 19.6
click at [47, 37] on span "+13135249350" at bounding box center [58, 36] width 31 height 5
copy span "3135249350"
click at [85, 49] on mat-icon "dialpad" at bounding box center [85, 49] width 7 height 7
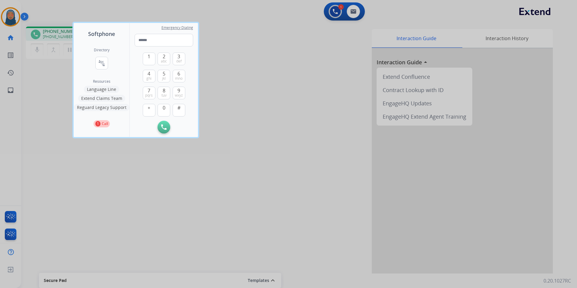
click at [100, 89] on button "Language Line" at bounding box center [101, 89] width 35 height 7
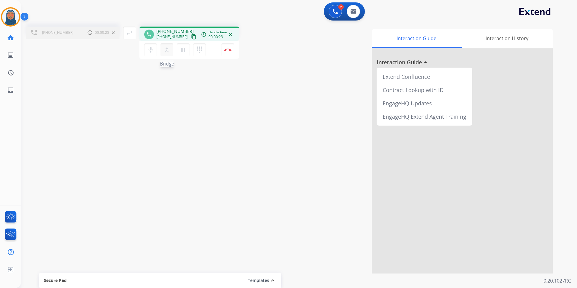
click at [169, 51] on mat-icon "merge_type" at bounding box center [166, 49] width 7 height 7
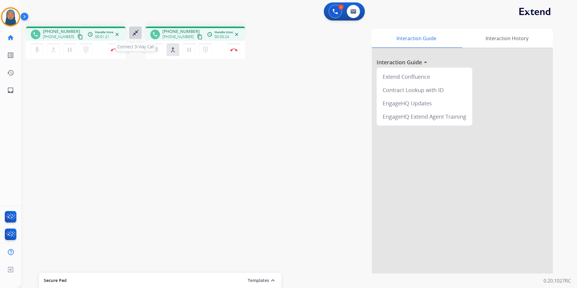
click at [131, 33] on button "close_fullscreen Connect 3-Way Call" at bounding box center [135, 33] width 13 height 13
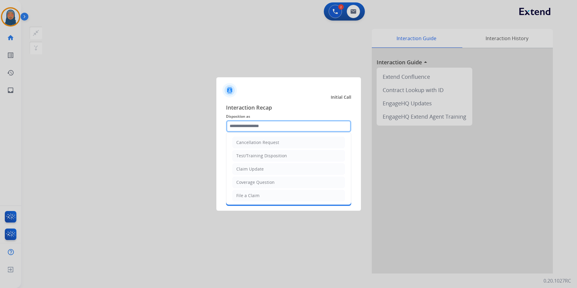
click at [253, 124] on input "text" at bounding box center [288, 126] width 125 height 12
click at [250, 184] on li "Other" at bounding box center [288, 180] width 112 height 11
type input "*****"
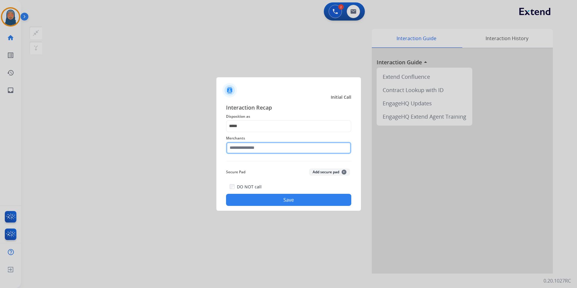
click at [248, 149] on input "text" at bounding box center [288, 148] width 125 height 12
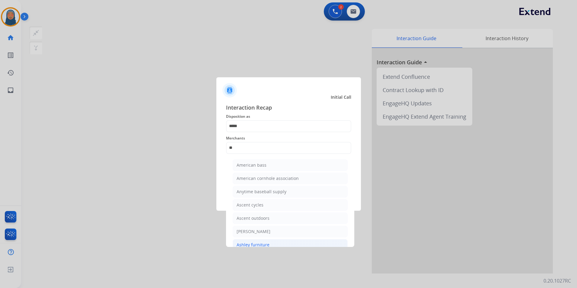
click at [262, 244] on div "Ashley furniture" at bounding box center [252, 245] width 33 height 6
type input "**********"
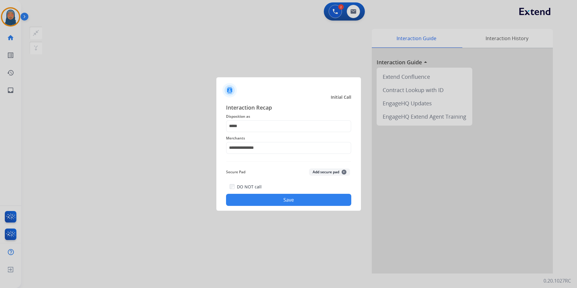
click at [291, 204] on button "Save" at bounding box center [288, 200] width 125 height 12
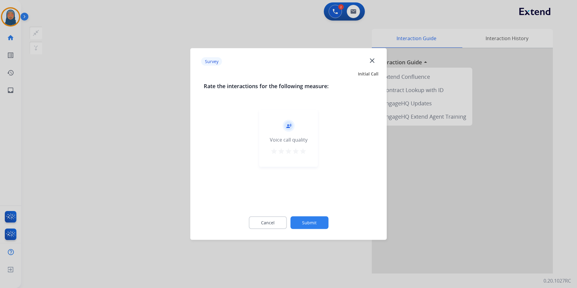
click at [315, 228] on div "Cancel Submit" at bounding box center [289, 222] width 170 height 27
drag, startPoint x: 315, startPoint y: 228, endPoint x: 319, endPoint y: 223, distance: 6.0
click at [319, 223] on button "Submit" at bounding box center [309, 222] width 38 height 13
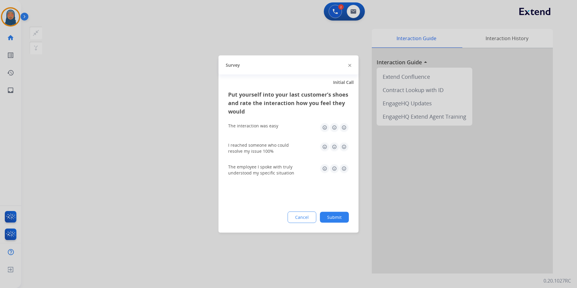
click at [333, 220] on button "Submit" at bounding box center [334, 217] width 29 height 11
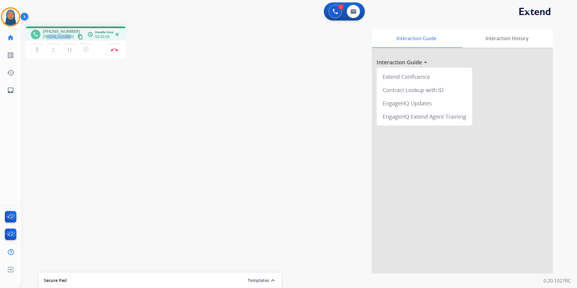
drag, startPoint x: 68, startPoint y: 37, endPoint x: 47, endPoint y: 36, distance: 20.8
click at [47, 36] on div "+14093303745 content_copy" at bounding box center [63, 36] width 41 height 7
copy span "4093303745"
click at [114, 52] on button "Disconnect" at bounding box center [114, 49] width 13 height 13
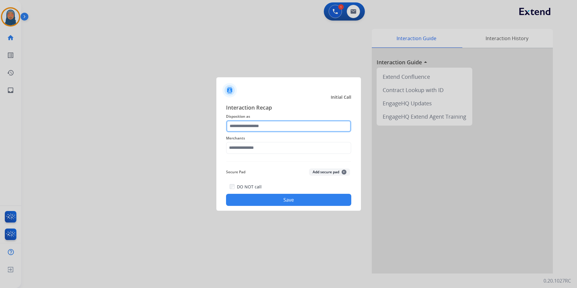
click at [245, 122] on input "text" at bounding box center [288, 126] width 125 height 12
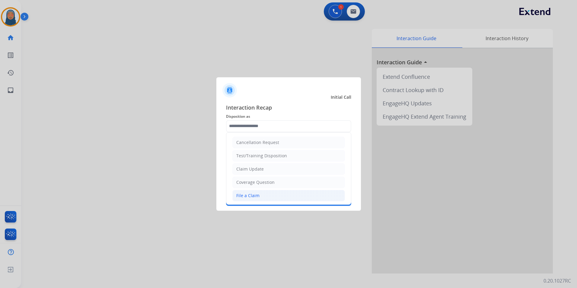
drag, startPoint x: 258, startPoint y: 193, endPoint x: 263, endPoint y: 183, distance: 11.2
click at [260, 193] on li "File a Claim" at bounding box center [288, 195] width 112 height 11
type input "**********"
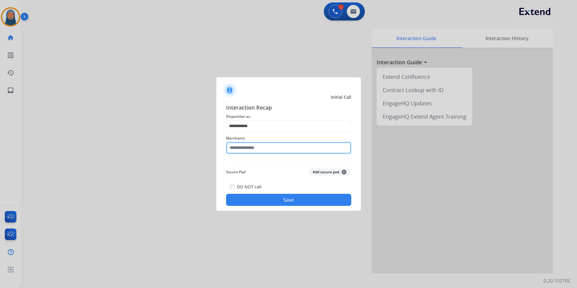
click at [270, 150] on input "text" at bounding box center [288, 148] width 125 height 12
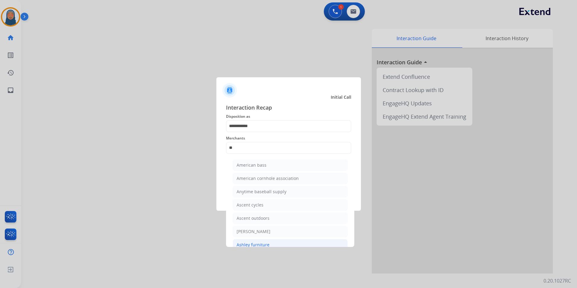
click at [248, 245] on div "Ashley furniture" at bounding box center [252, 245] width 33 height 6
type input "**********"
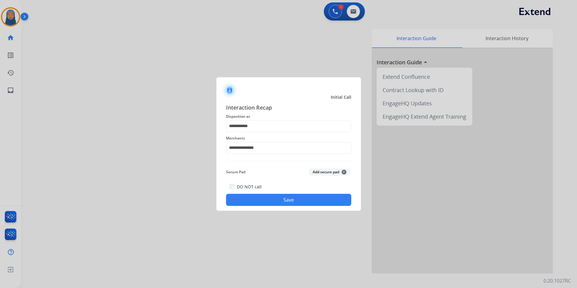
click at [290, 200] on button "Save" at bounding box center [288, 200] width 125 height 12
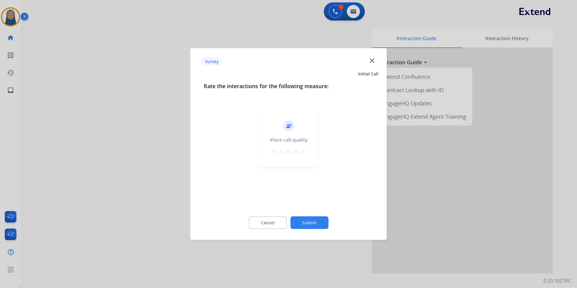
click at [311, 225] on button "Submit" at bounding box center [309, 222] width 38 height 13
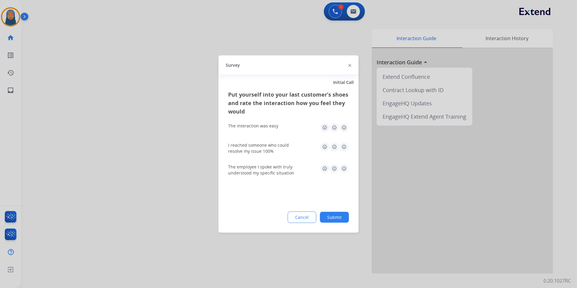
click at [335, 219] on button "Submit" at bounding box center [334, 217] width 29 height 11
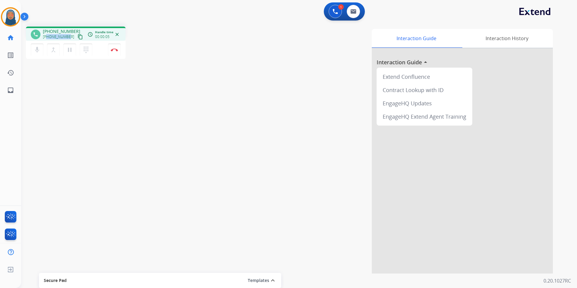
drag, startPoint x: 68, startPoint y: 37, endPoint x: 48, endPoint y: 40, distance: 19.7
click at [48, 40] on div "+17738122958 content_copy" at bounding box center [63, 36] width 41 height 7
copy span "7738122958"
click at [112, 50] on img at bounding box center [114, 49] width 7 height 3
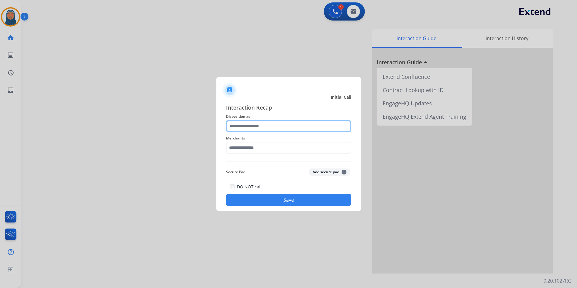
click at [267, 120] on input "text" at bounding box center [288, 126] width 125 height 12
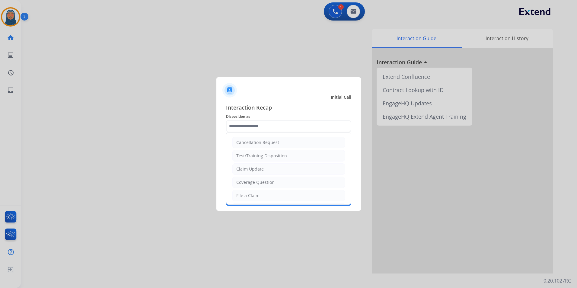
drag, startPoint x: 259, startPoint y: 171, endPoint x: 258, endPoint y: 168, distance: 3.8
click at [259, 170] on li "Claim Update" at bounding box center [288, 168] width 112 height 11
type input "**********"
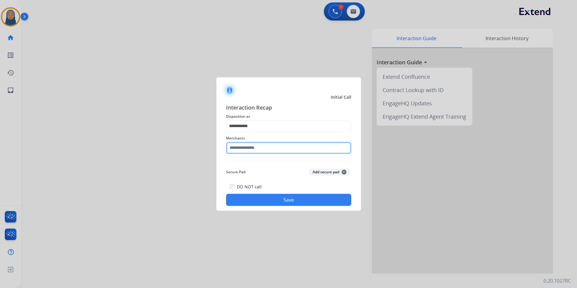
click at [257, 147] on input "text" at bounding box center [288, 148] width 125 height 12
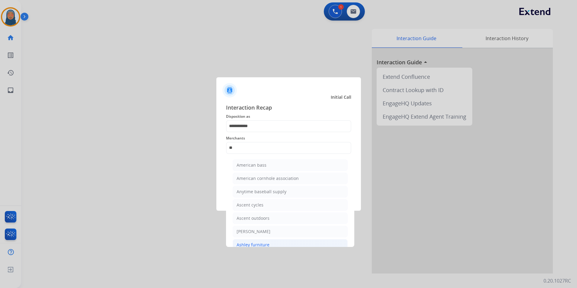
click at [265, 243] on div "Ashley furniture" at bounding box center [252, 245] width 33 height 6
type input "**********"
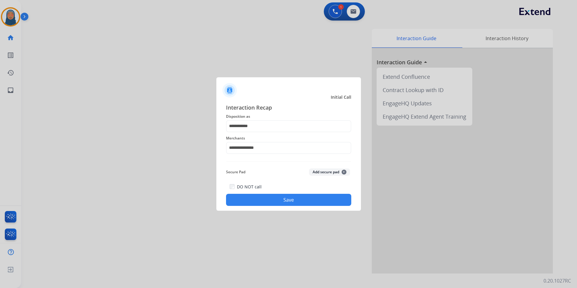
click at [277, 199] on button "Save" at bounding box center [288, 200] width 125 height 12
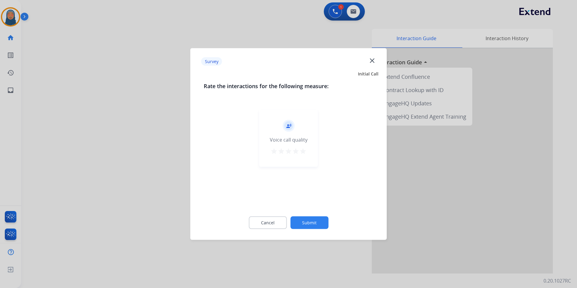
click at [314, 224] on button "Submit" at bounding box center [309, 222] width 38 height 13
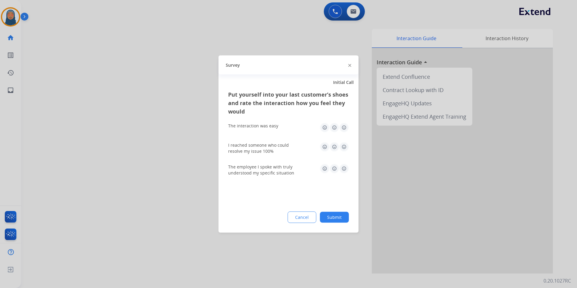
drag, startPoint x: 340, startPoint y: 216, endPoint x: 335, endPoint y: 217, distance: 5.2
click at [340, 215] on button "Submit" at bounding box center [334, 217] width 29 height 11
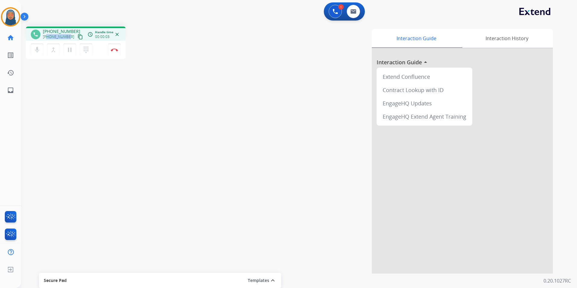
drag, startPoint x: 68, startPoint y: 36, endPoint x: 47, endPoint y: 39, distance: 20.7
click at [47, 39] on div "+19092432185 content_copy" at bounding box center [63, 36] width 41 height 7
copy span "9092432185"
click at [114, 53] on button "Disconnect" at bounding box center [114, 49] width 13 height 13
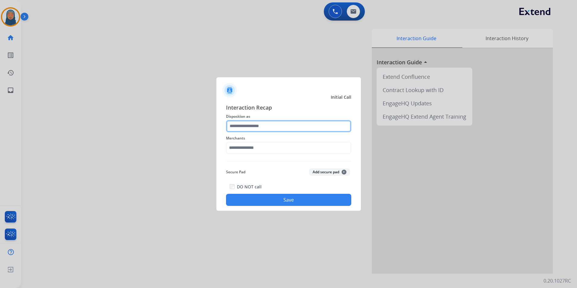
click at [262, 124] on input "text" at bounding box center [288, 126] width 125 height 12
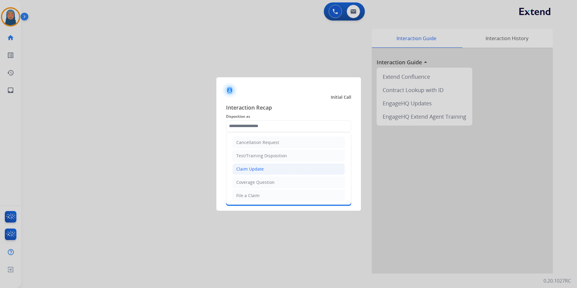
click at [250, 167] on div "Claim Update" at bounding box center [249, 169] width 27 height 6
type input "**********"
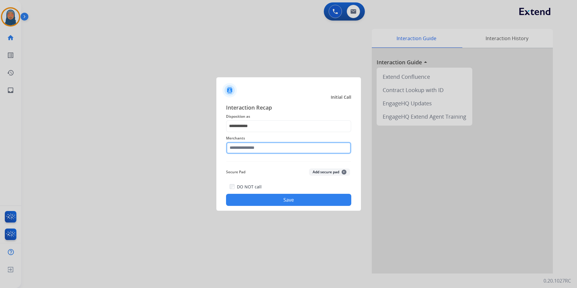
click at [254, 150] on input "text" at bounding box center [288, 148] width 125 height 12
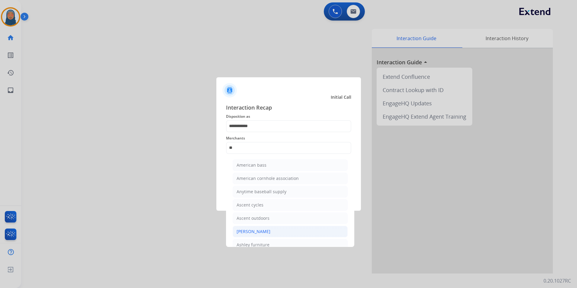
click at [265, 230] on div "[PERSON_NAME]" at bounding box center [253, 231] width 34 height 6
type input "**********"
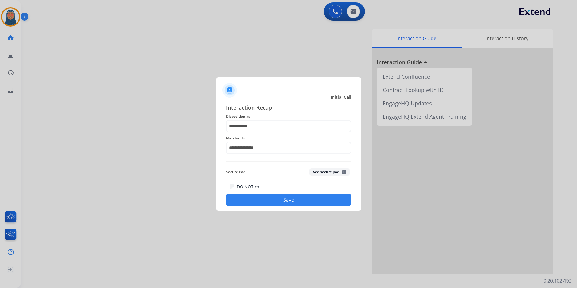
click at [283, 204] on button "Save" at bounding box center [288, 200] width 125 height 12
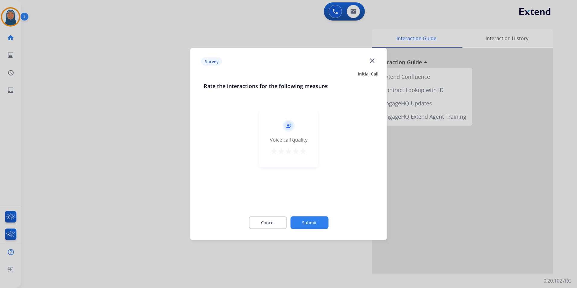
click at [314, 224] on button "Submit" at bounding box center [309, 222] width 38 height 13
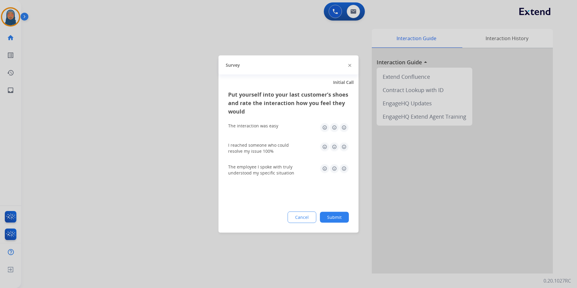
drag, startPoint x: 341, startPoint y: 219, endPoint x: 355, endPoint y: 216, distance: 14.4
click at [341, 219] on button "Submit" at bounding box center [334, 217] width 29 height 11
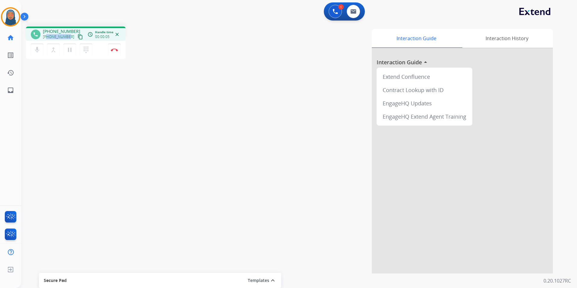
drag, startPoint x: 68, startPoint y: 37, endPoint x: 47, endPoint y: 39, distance: 20.6
click at [47, 39] on div "+17608809095 content_copy" at bounding box center [63, 36] width 41 height 7
copy span "7608809095"
click at [117, 49] on img at bounding box center [114, 49] width 7 height 3
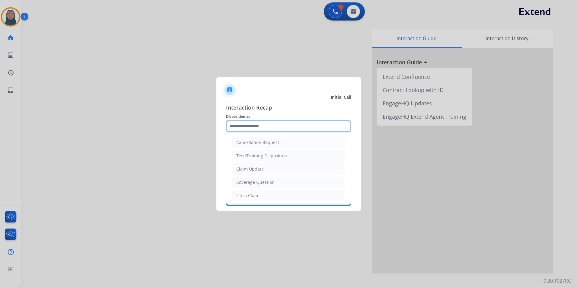
click at [266, 128] on input "text" at bounding box center [288, 126] width 125 height 12
click at [258, 169] on div "Claim Update" at bounding box center [249, 169] width 27 height 6
type input "**********"
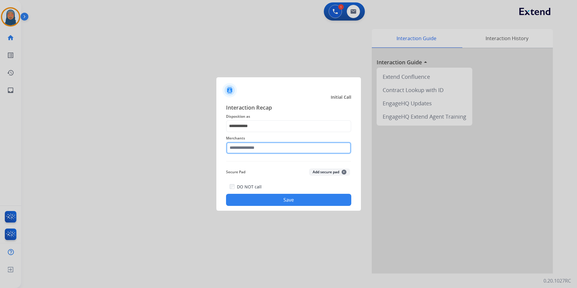
click at [258, 151] on input "text" at bounding box center [288, 148] width 125 height 12
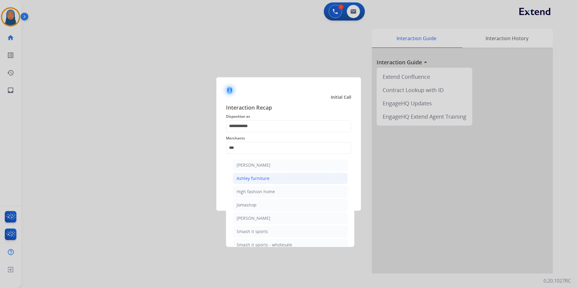
click at [259, 179] on div "Ashley furniture" at bounding box center [252, 178] width 33 height 6
type input "**********"
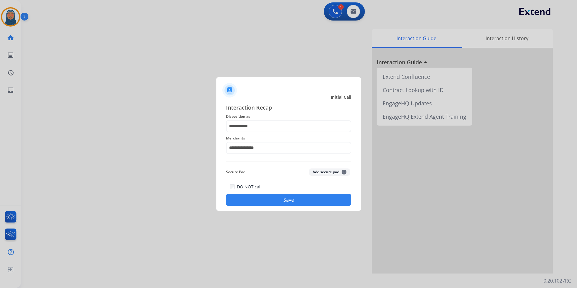
click at [281, 200] on button "Save" at bounding box center [288, 200] width 125 height 12
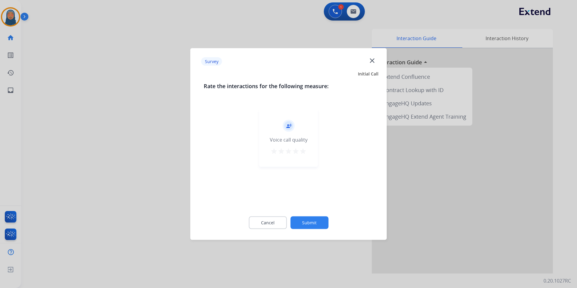
click at [311, 222] on button "Submit" at bounding box center [309, 222] width 38 height 13
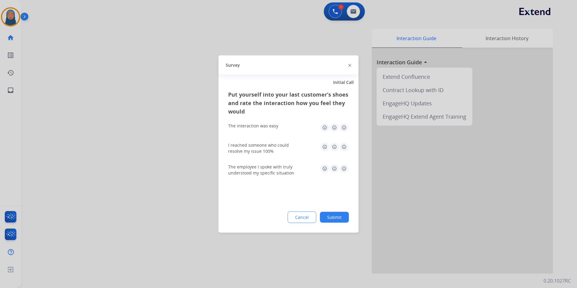
click at [331, 220] on button "Submit" at bounding box center [334, 217] width 29 height 11
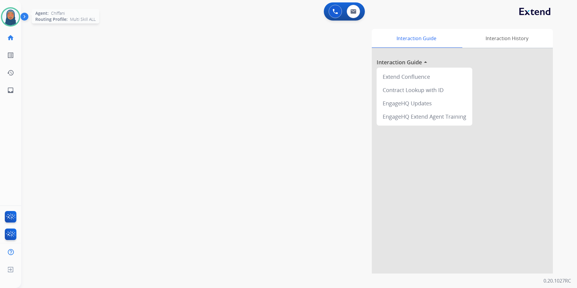
click at [10, 21] on img at bounding box center [10, 16] width 17 height 17
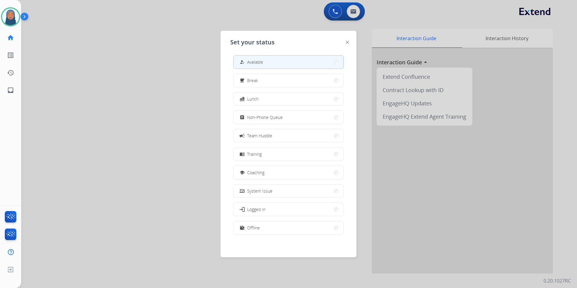
scroll to position [2, 0]
click at [271, 98] on button "fastfood Lunch" at bounding box center [288, 98] width 110 height 13
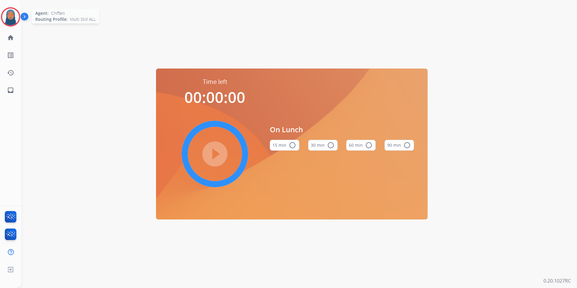
click at [10, 17] on img at bounding box center [10, 16] width 17 height 17
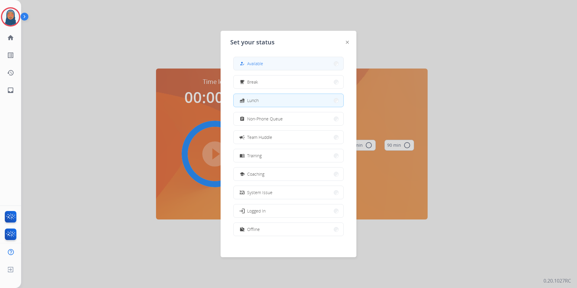
click at [273, 65] on button "how_to_reg Available" at bounding box center [288, 63] width 110 height 13
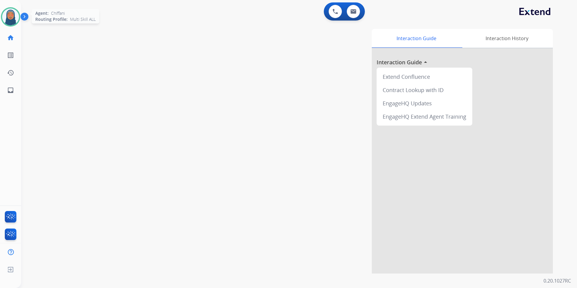
click at [7, 15] on img at bounding box center [10, 16] width 17 height 17
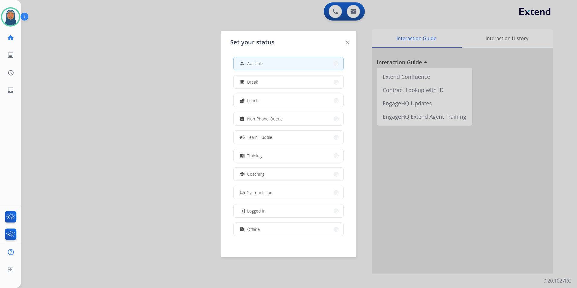
click at [275, 233] on button "work_off Offline" at bounding box center [288, 229] width 110 height 13
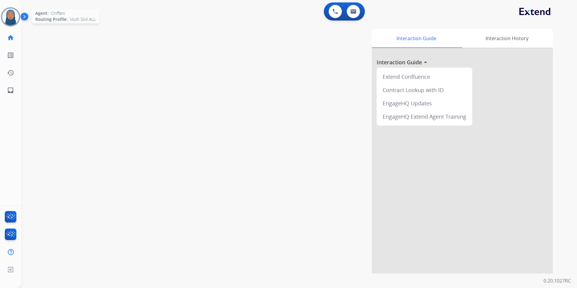
click at [14, 21] on img at bounding box center [10, 16] width 17 height 17
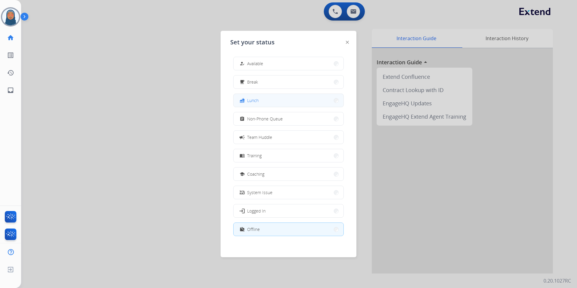
click at [298, 96] on button "fastfood Lunch" at bounding box center [288, 100] width 110 height 13
